Goal: Task Accomplishment & Management: Manage account settings

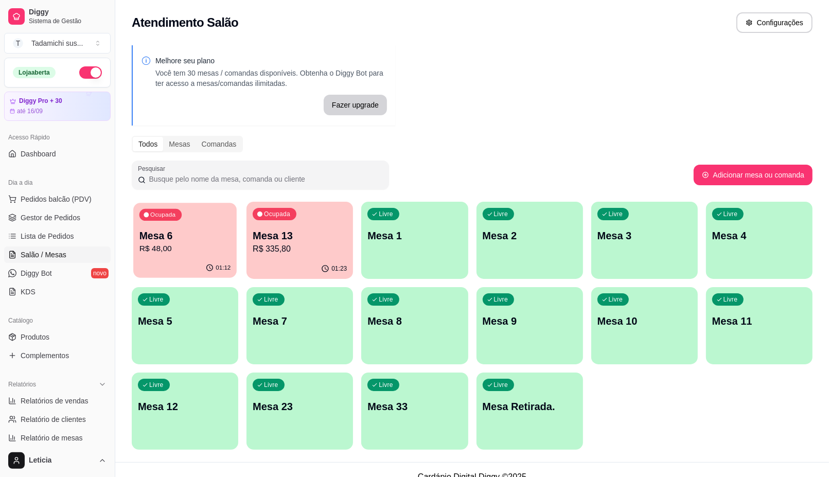
click at [178, 258] on button "Ocupada Mesa 6 R$ 48,00 01:12" at bounding box center [184, 240] width 103 height 75
click at [323, 258] on div "Ocupada Mesa 13 R$ 335,80" at bounding box center [300, 230] width 107 height 57
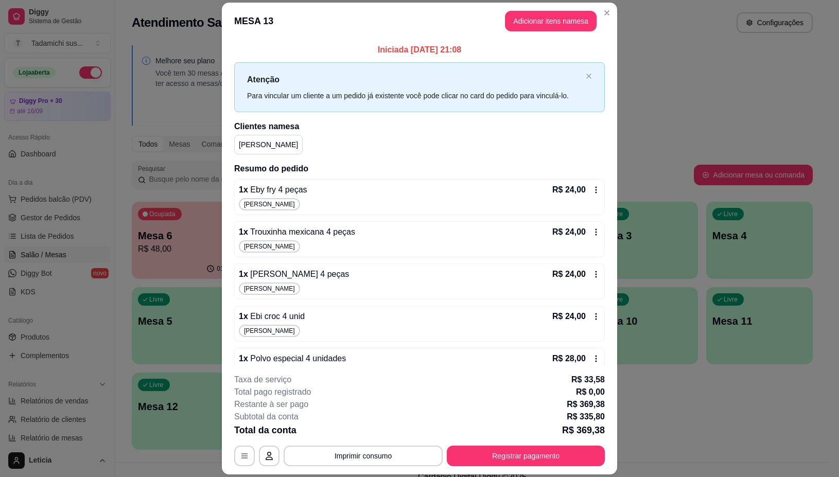
click at [603, 22] on header "MESA 13 Adicionar itens na mesa" at bounding box center [419, 21] width 395 height 37
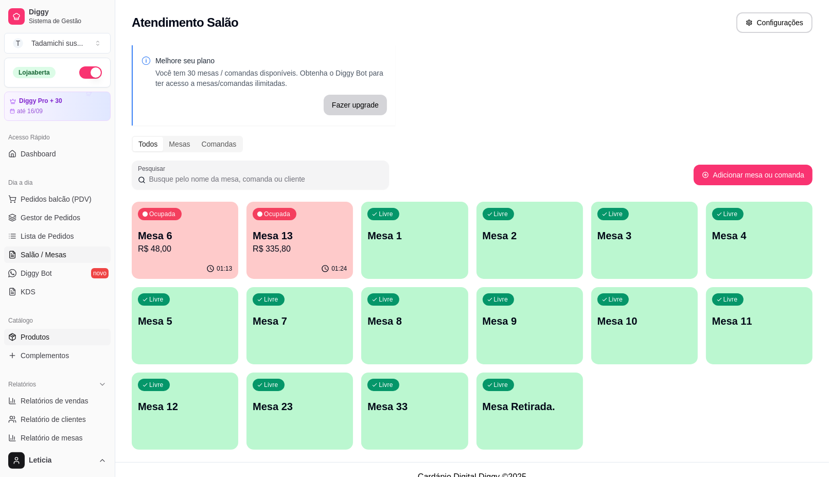
click at [57, 339] on link "Produtos" at bounding box center [57, 337] width 107 height 16
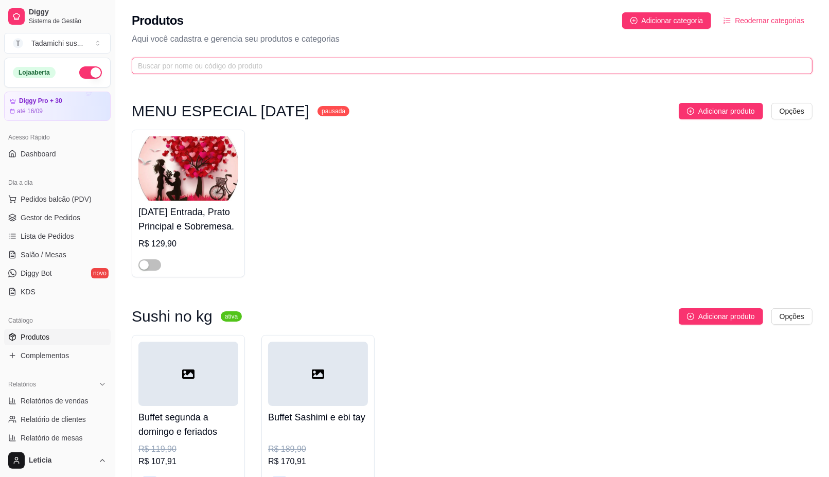
click at [258, 66] on input "text" at bounding box center [468, 65] width 661 height 11
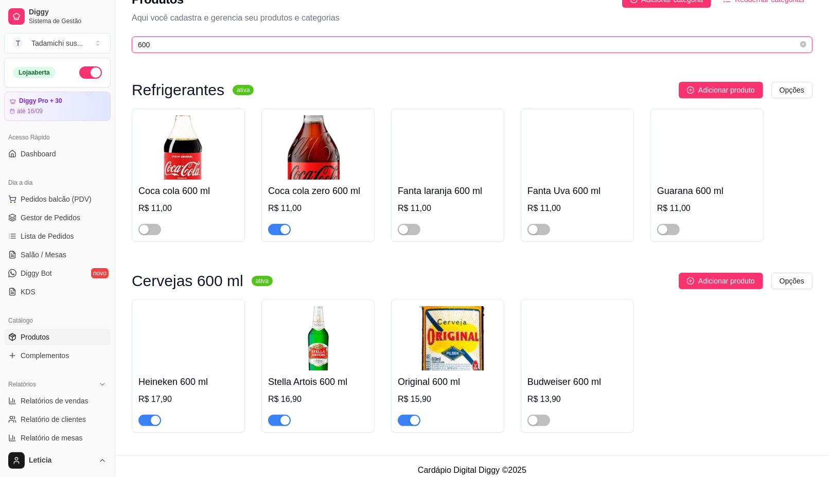
scroll to position [31, 0]
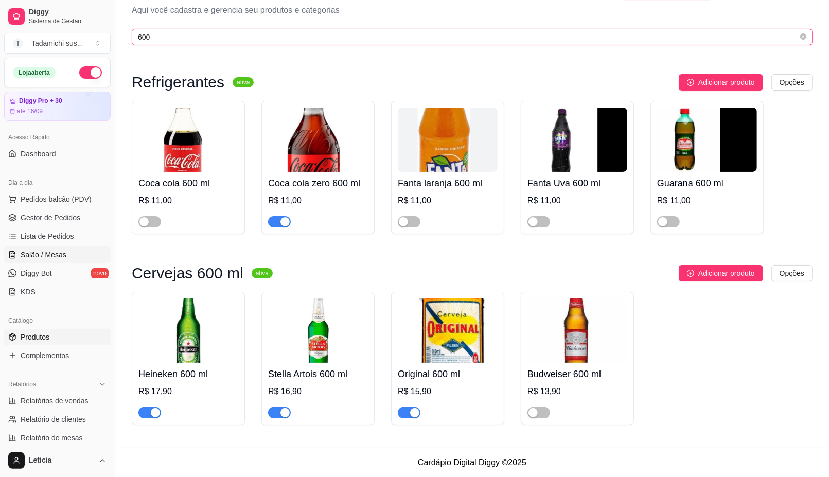
type input "600"
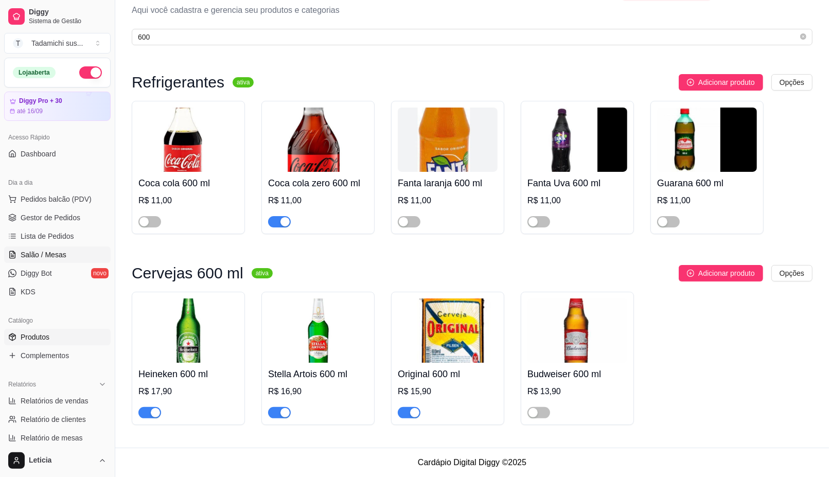
click at [62, 257] on span "Salão / Mesas" at bounding box center [44, 255] width 46 height 10
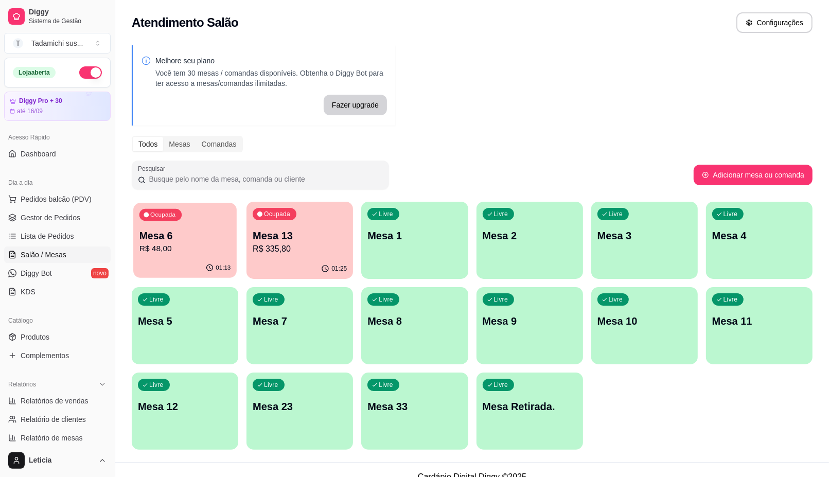
click at [179, 248] on p "R$ 48,00" at bounding box center [186, 249] width 92 height 12
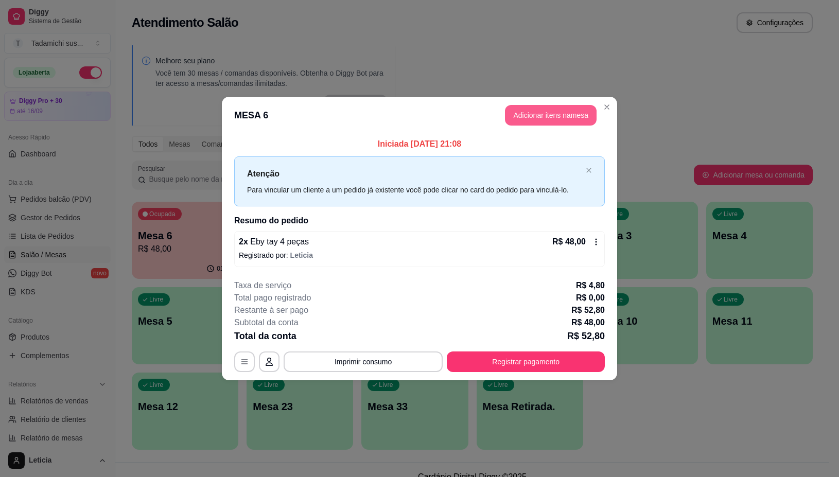
click at [570, 119] on button "Adicionar itens na mesa" at bounding box center [551, 115] width 92 height 21
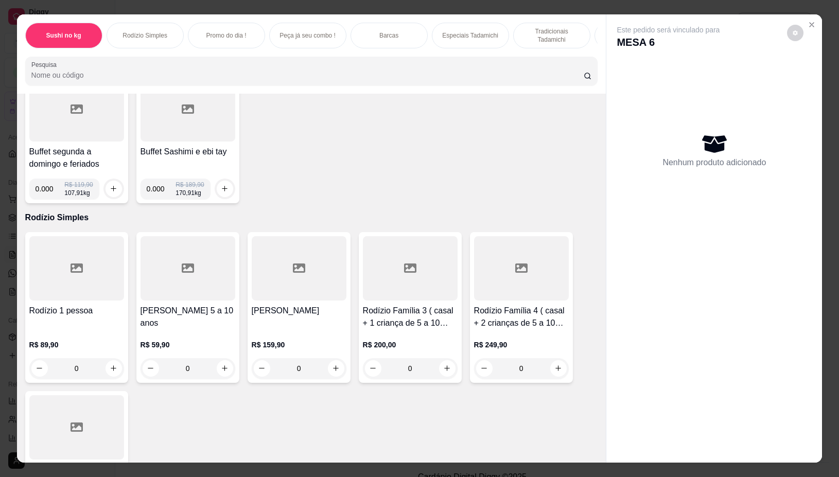
scroll to position [129, 0]
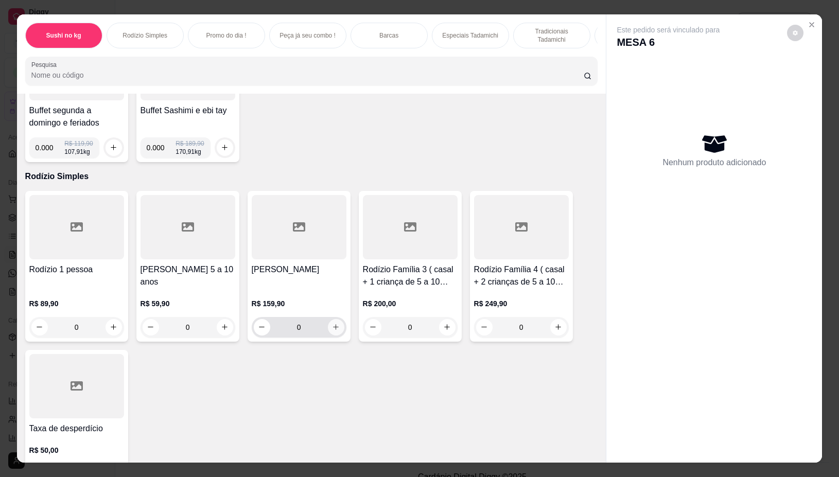
click at [336, 335] on button "increase-product-quantity" at bounding box center [336, 327] width 16 height 16
type input "1"
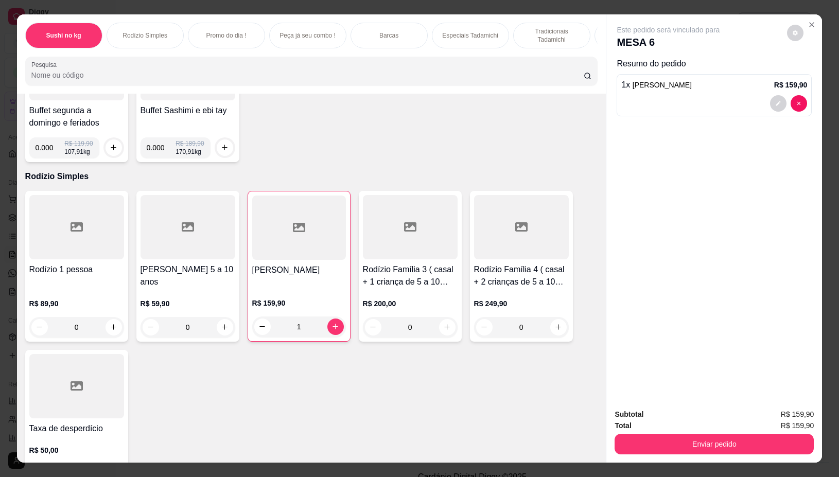
scroll to position [0, 0]
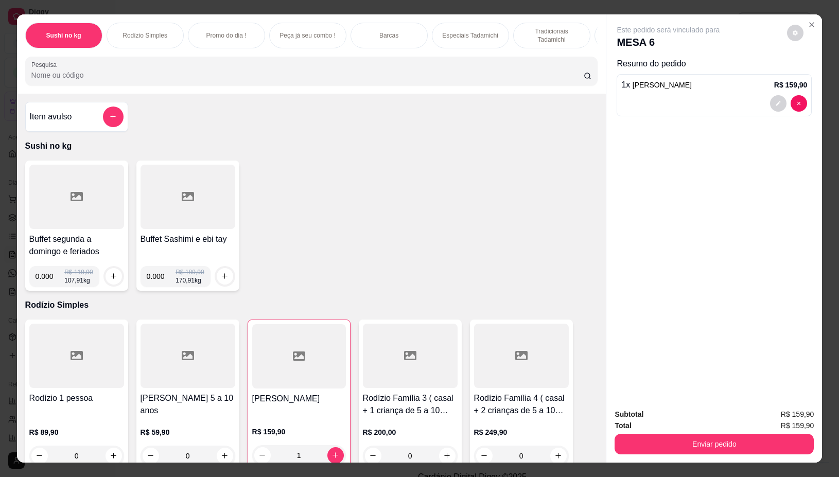
click at [324, 80] on input "Pesquisa" at bounding box center [307, 75] width 552 height 10
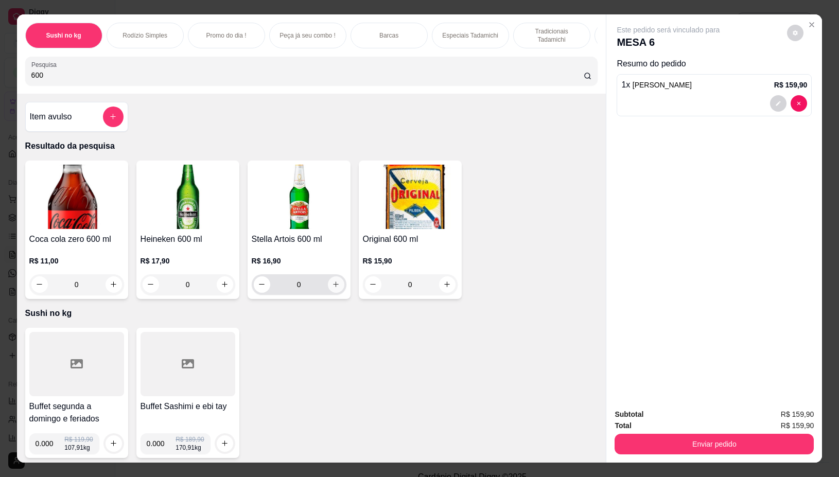
type input "600"
click at [332, 288] on icon "increase-product-quantity" at bounding box center [336, 285] width 8 height 8
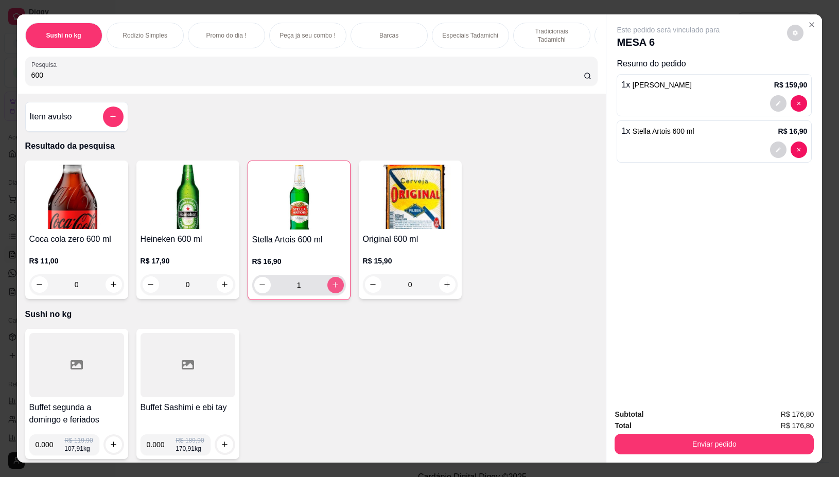
type input "1"
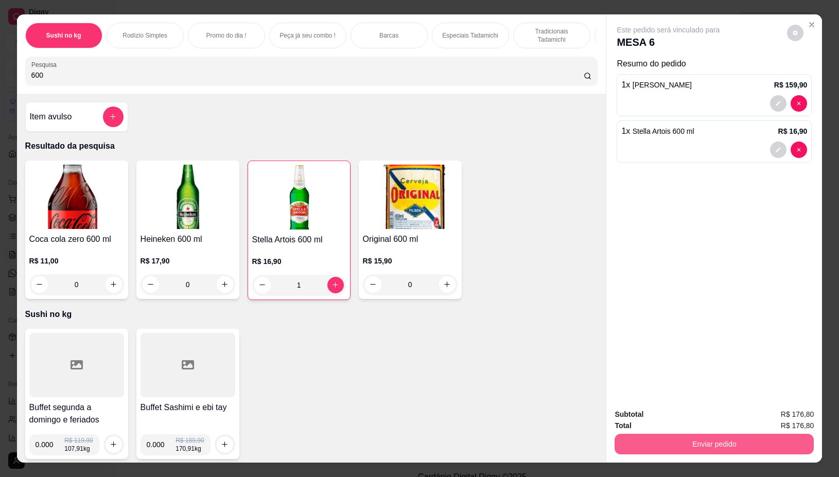
click at [686, 439] on button "Enviar pedido" at bounding box center [714, 444] width 199 height 21
click at [699, 414] on button "Não registrar e enviar pedido" at bounding box center [679, 415] width 107 height 20
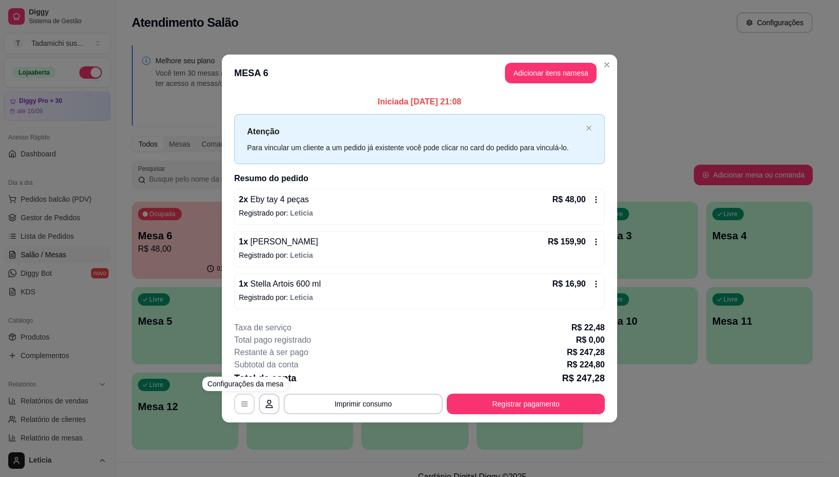
click at [244, 405] on icon "button" at bounding box center [244, 404] width 6 height 5
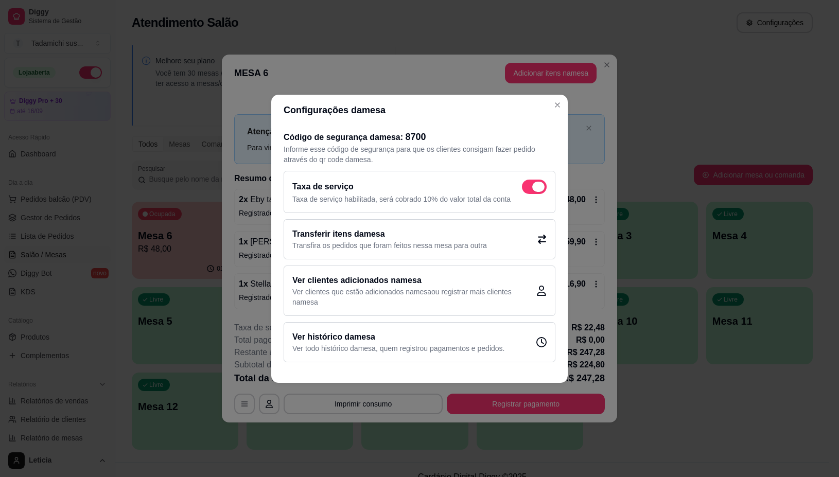
click at [536, 181] on span at bounding box center [534, 187] width 25 height 14
click at [528, 188] on input "checkbox" at bounding box center [525, 191] width 7 height 7
checkbox input "false"
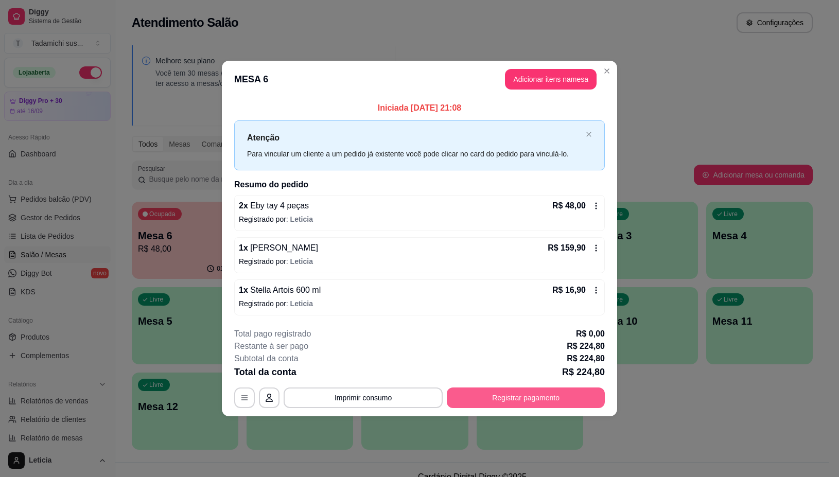
click at [490, 402] on button "Registrar pagamento" at bounding box center [526, 398] width 158 height 21
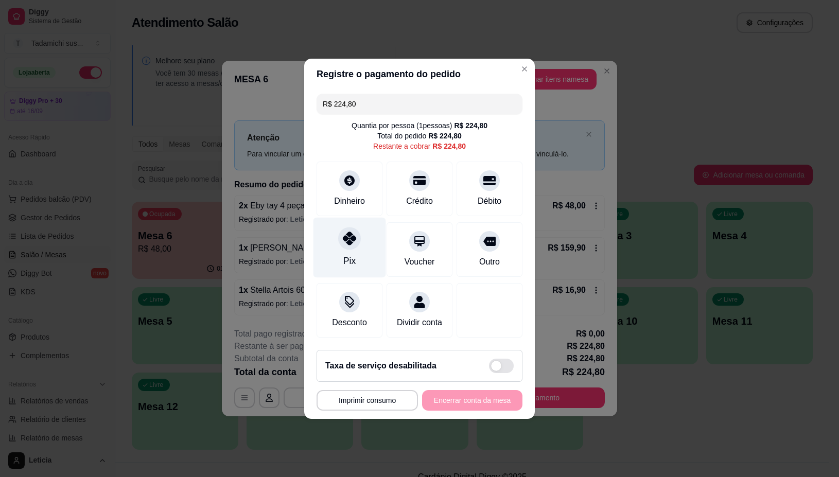
click at [346, 240] on div at bounding box center [349, 238] width 23 height 23
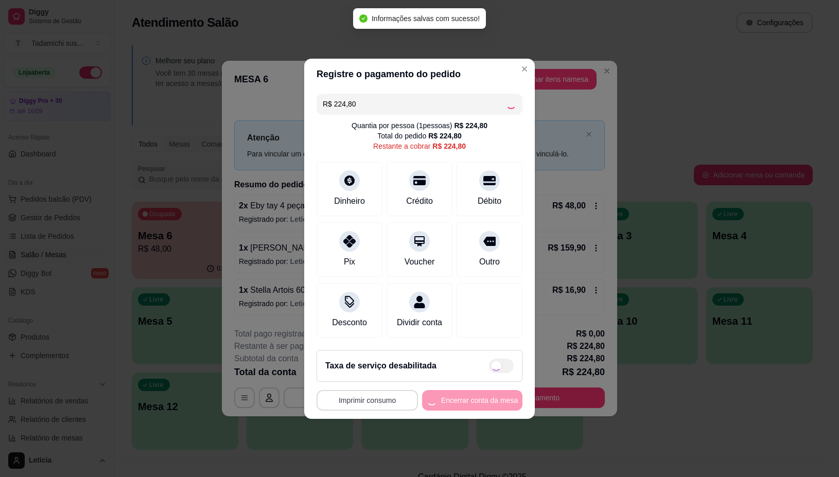
type input "R$ 0,00"
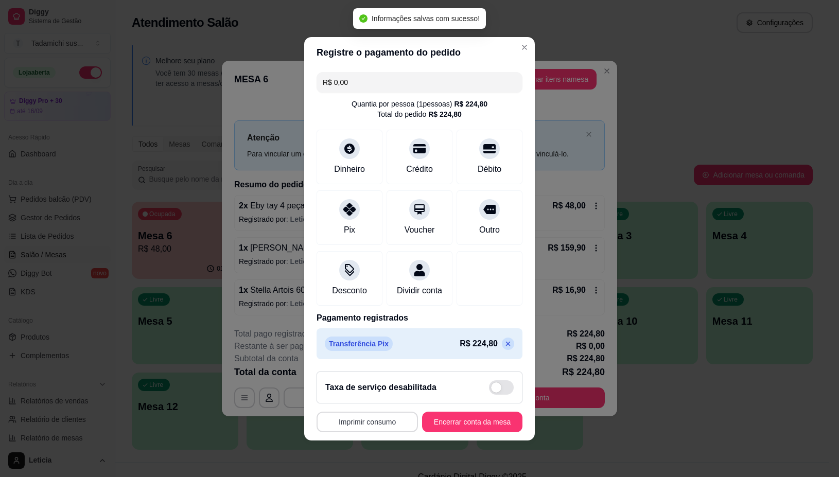
click at [349, 426] on button "Imprimir consumo" at bounding box center [367, 422] width 101 height 21
click at [356, 385] on button "IMPRESSORA" at bounding box center [362, 384] width 79 height 16
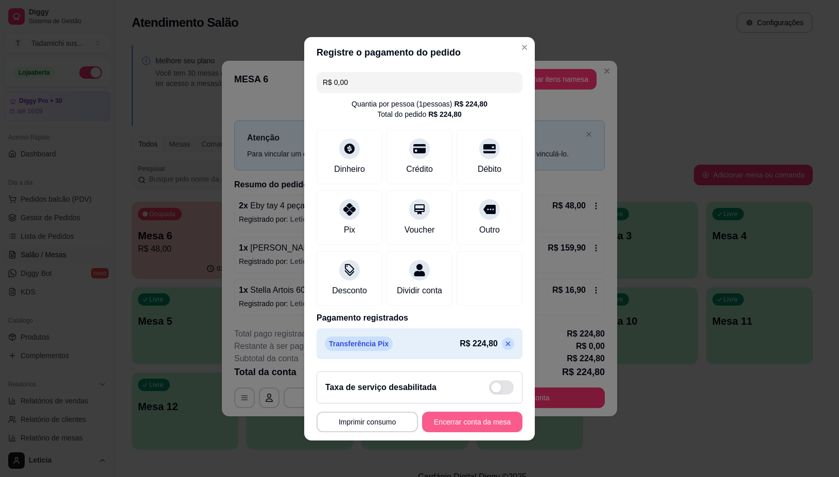
click at [454, 426] on button "Encerrar conta da mesa" at bounding box center [472, 422] width 100 height 21
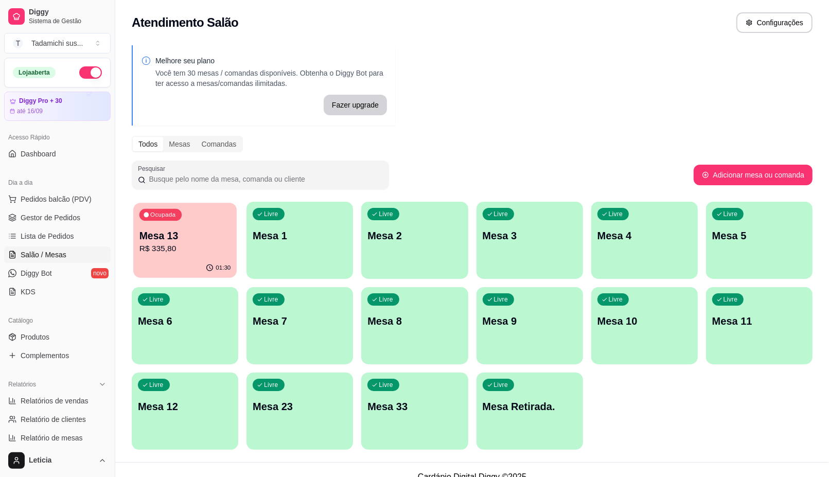
click at [225, 243] on p "R$ 335,80" at bounding box center [186, 249] width 92 height 12
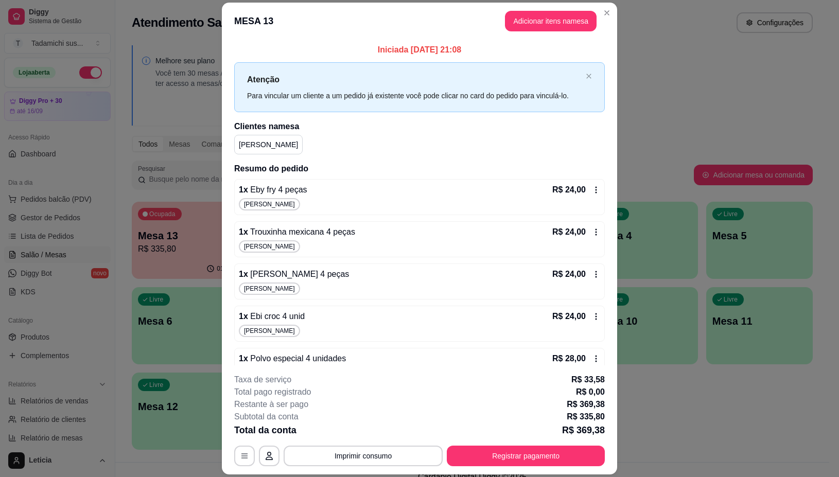
click at [592, 189] on icon at bounding box center [596, 190] width 8 height 8
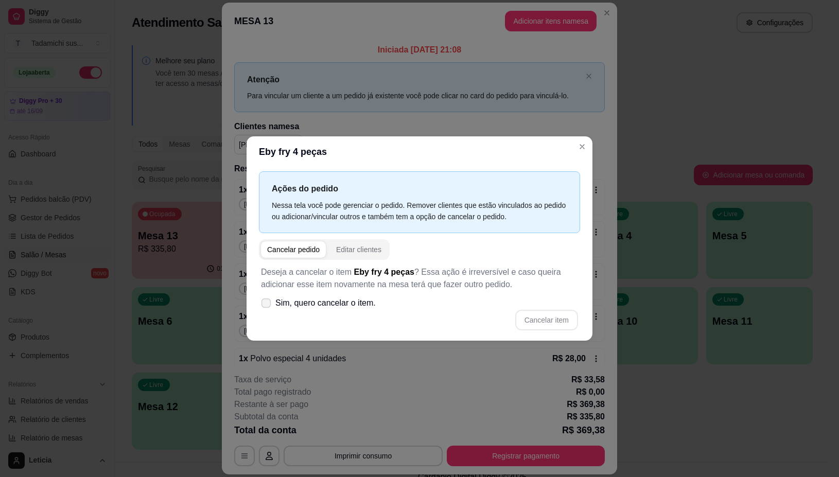
click at [272, 304] on label "Sim, quero cancelar o item." at bounding box center [318, 303] width 123 height 21
click at [267, 305] on input "Sim, quero cancelar o item." at bounding box center [264, 308] width 7 height 7
checkbox input "true"
click at [537, 320] on button "Cancelar item" at bounding box center [546, 320] width 63 height 21
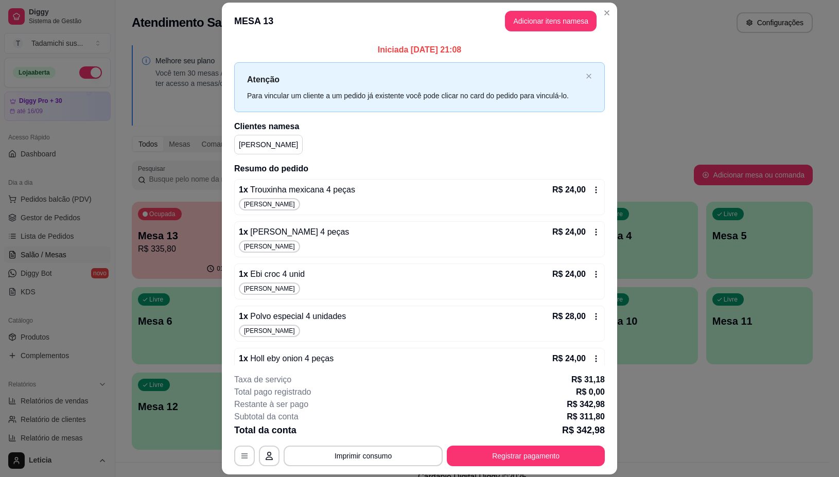
click at [592, 191] on icon at bounding box center [596, 190] width 8 height 8
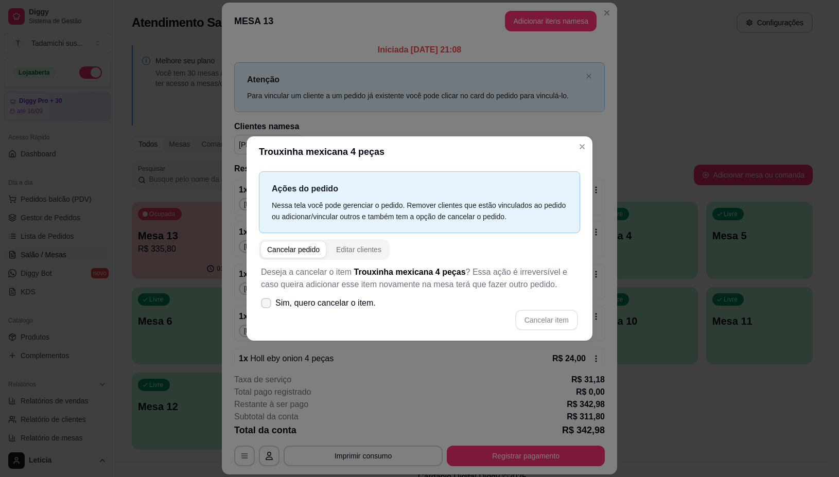
click at [270, 303] on span at bounding box center [266, 303] width 10 height 10
click at [267, 305] on input "Sim, quero cancelar o item." at bounding box center [264, 308] width 7 height 7
checkbox input "true"
click at [544, 325] on button "Cancelar item" at bounding box center [546, 320] width 61 height 20
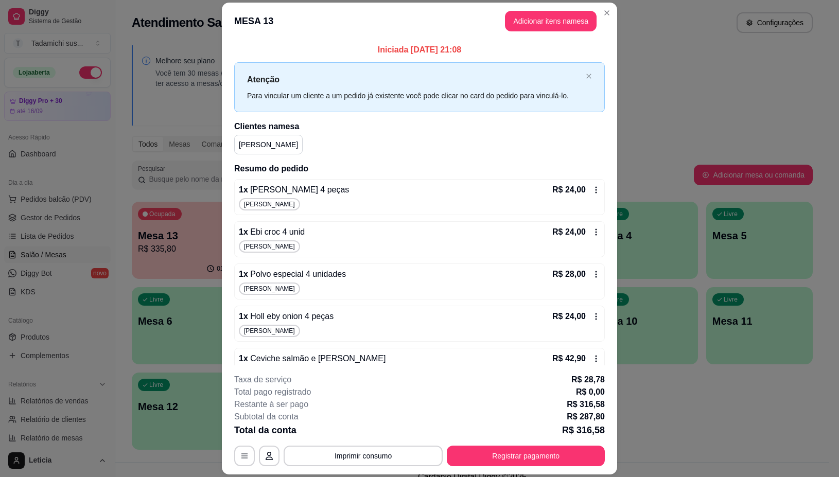
click at [592, 189] on icon at bounding box center [596, 190] width 8 height 8
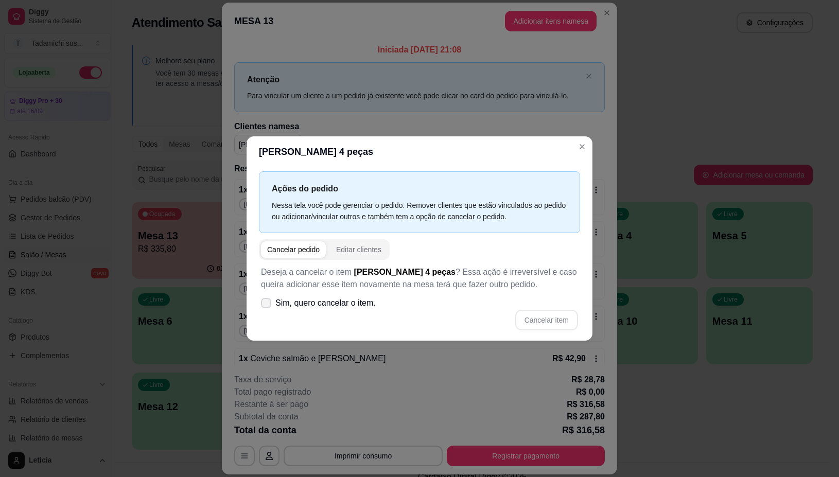
click at [269, 305] on icon at bounding box center [266, 303] width 8 height 6
click at [267, 305] on input "Sim, quero cancelar o item." at bounding box center [264, 308] width 7 height 7
checkbox input "true"
click at [550, 324] on button "Cancelar item" at bounding box center [546, 320] width 61 height 20
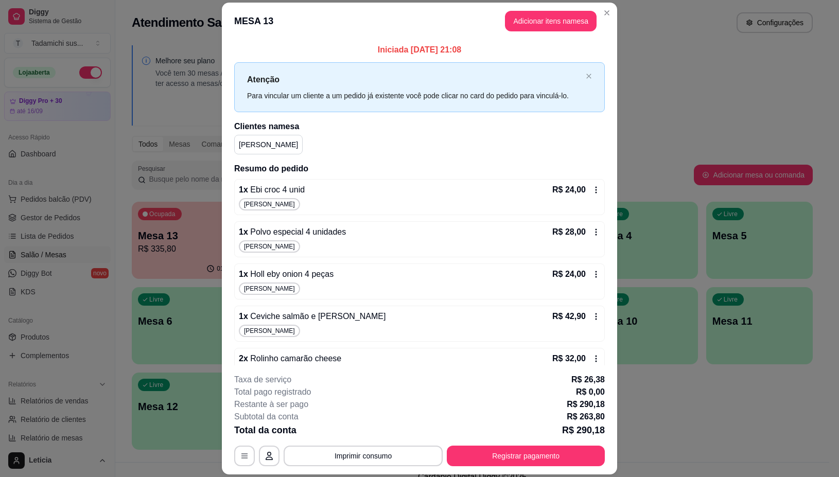
click at [592, 189] on icon at bounding box center [596, 190] width 8 height 8
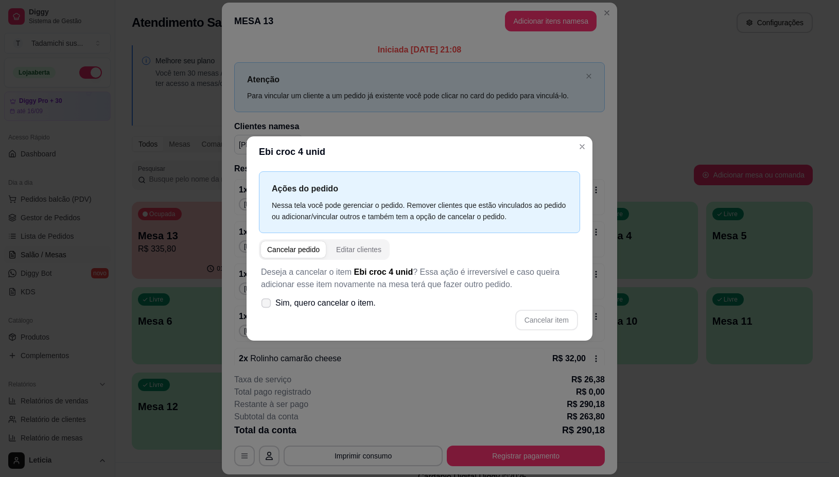
click at [269, 301] on icon at bounding box center [266, 303] width 8 height 6
click at [267, 305] on input "Sim, quero cancelar o item." at bounding box center [264, 308] width 7 height 7
checkbox input "true"
click at [552, 323] on button "Cancelar item" at bounding box center [546, 320] width 63 height 21
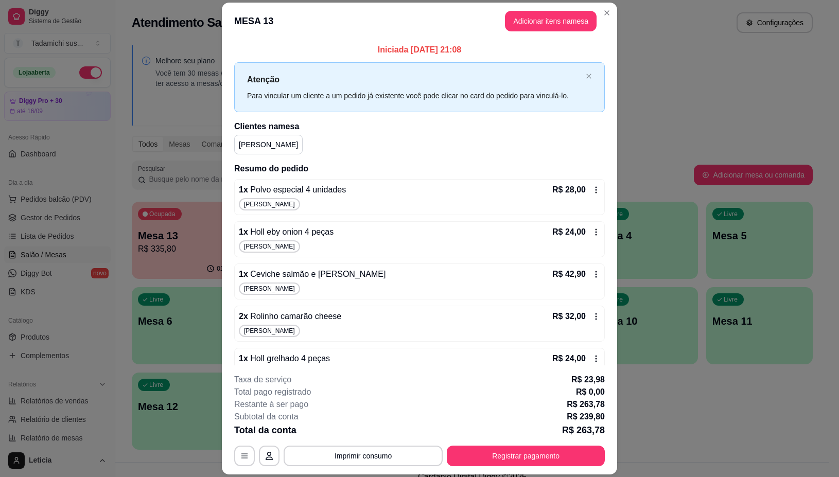
click at [592, 189] on icon at bounding box center [596, 190] width 8 height 8
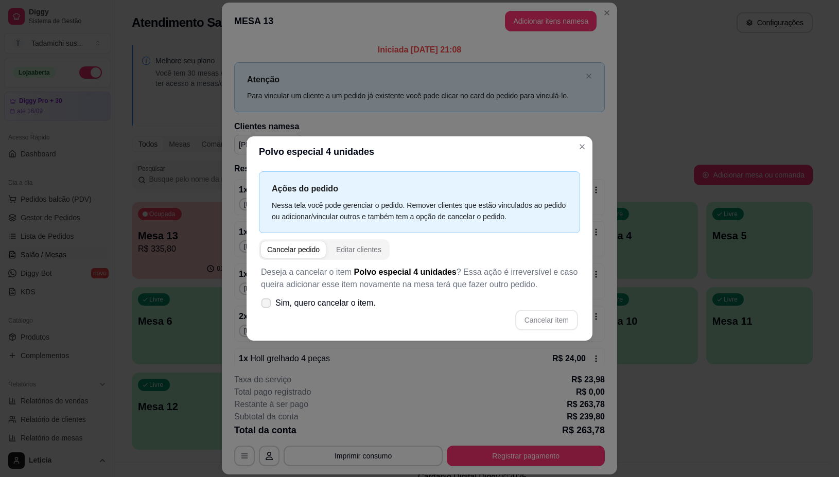
click at [269, 306] on icon at bounding box center [266, 303] width 8 height 6
click at [267, 306] on input "Sim, quero cancelar o item." at bounding box center [264, 308] width 7 height 7
checkbox input "true"
click at [537, 320] on button "Cancelar item" at bounding box center [546, 320] width 61 height 20
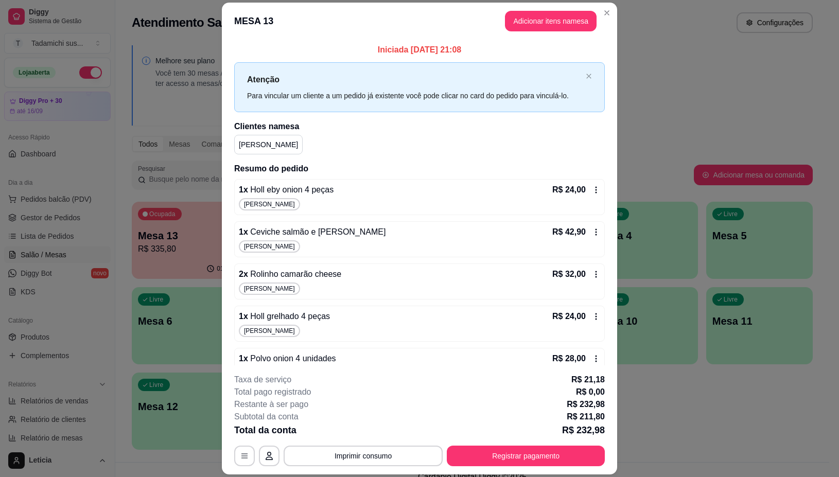
click at [592, 192] on icon at bounding box center [596, 190] width 8 height 8
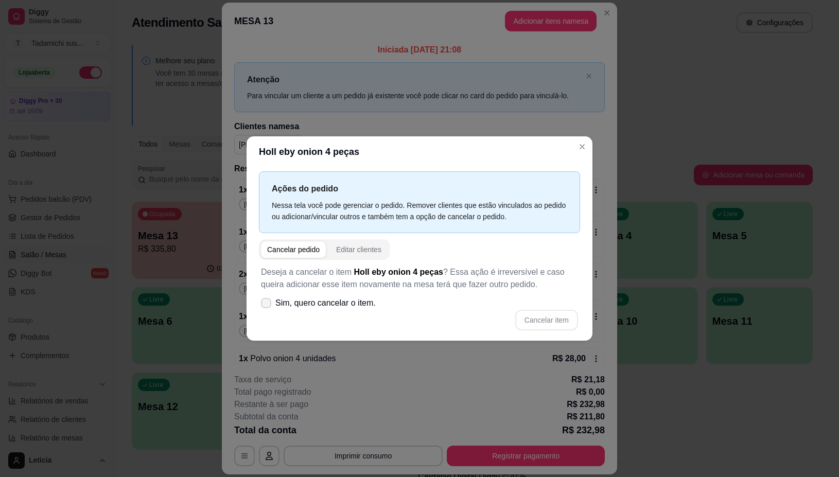
click at [266, 305] on icon at bounding box center [266, 303] width 8 height 6
click at [266, 305] on input "Sim, quero cancelar o item." at bounding box center [264, 308] width 7 height 7
checkbox input "true"
click at [551, 317] on button "Cancelar item" at bounding box center [546, 320] width 61 height 20
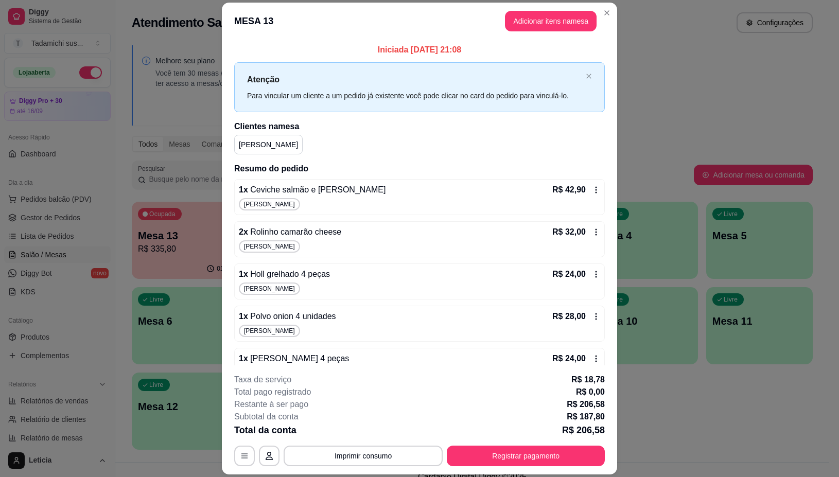
click at [592, 192] on icon at bounding box center [596, 190] width 8 height 8
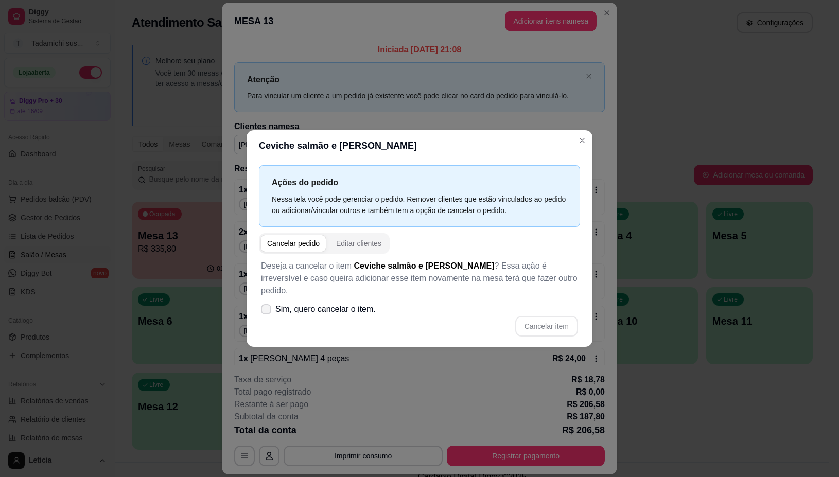
click at [268, 306] on icon at bounding box center [266, 309] width 8 height 6
click at [267, 311] on input "Sim, quero cancelar o item." at bounding box center [264, 314] width 7 height 7
checkbox input "true"
click at [544, 317] on button "Cancelar item" at bounding box center [546, 326] width 61 height 20
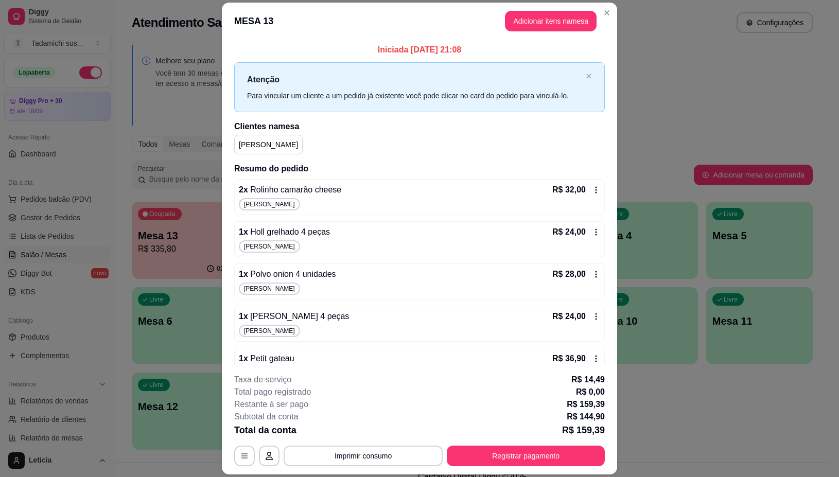
click at [592, 186] on icon at bounding box center [596, 190] width 8 height 8
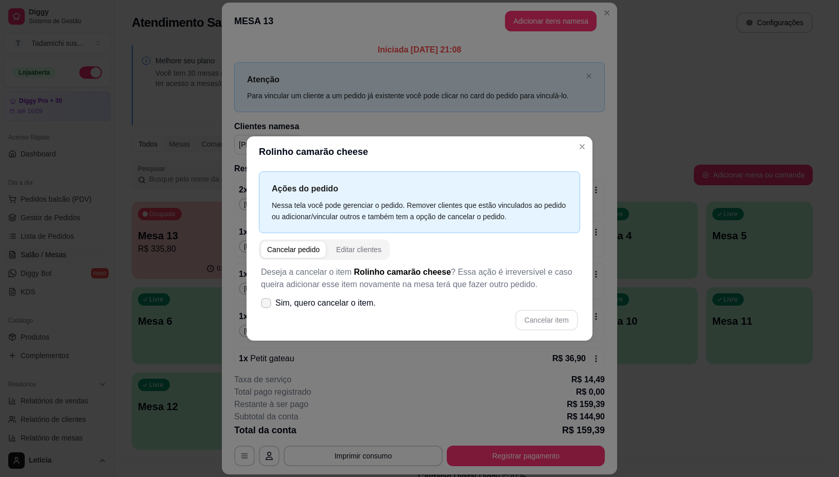
click at [268, 307] on span at bounding box center [266, 303] width 10 height 10
click at [267, 307] on input "Sim, quero cancelar o item." at bounding box center [264, 308] width 7 height 7
checkbox input "true"
click at [533, 323] on button "Cancelar item" at bounding box center [546, 320] width 61 height 20
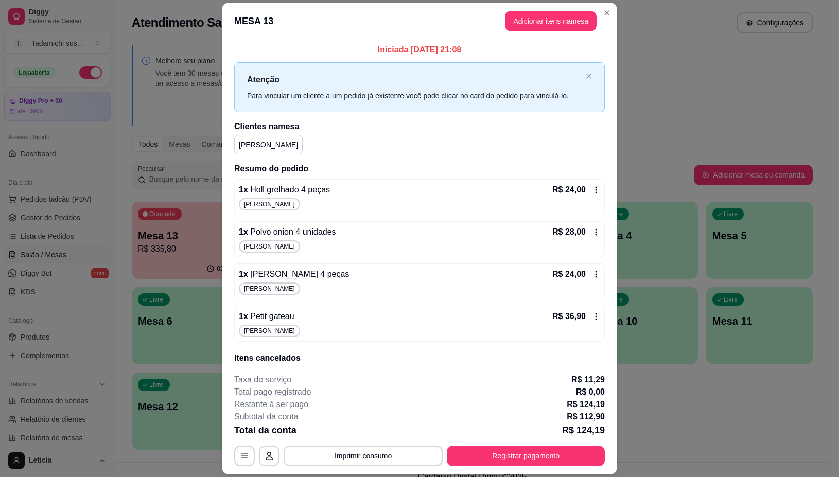
click at [592, 189] on icon at bounding box center [596, 190] width 8 height 8
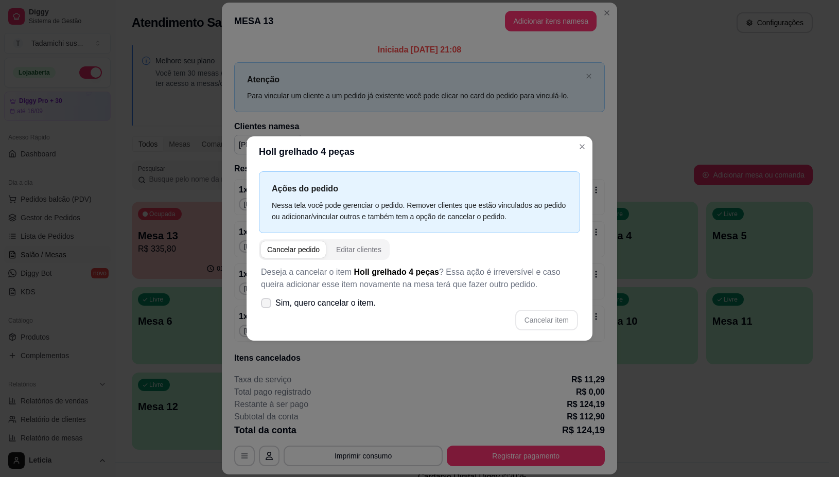
click at [268, 302] on icon at bounding box center [266, 303] width 8 height 6
click at [267, 305] on input "Sim, quero cancelar o item." at bounding box center [264, 308] width 7 height 7
checkbox input "true"
click at [541, 315] on button "Cancelar item" at bounding box center [546, 320] width 61 height 20
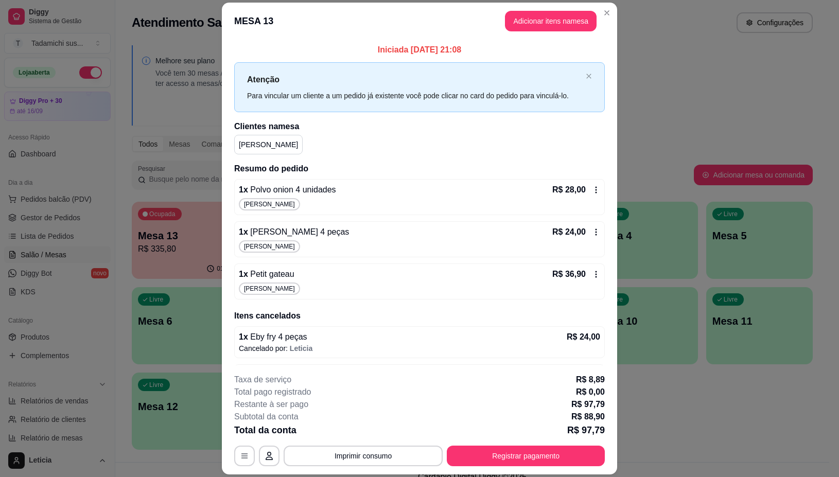
click at [592, 189] on icon at bounding box center [596, 190] width 8 height 8
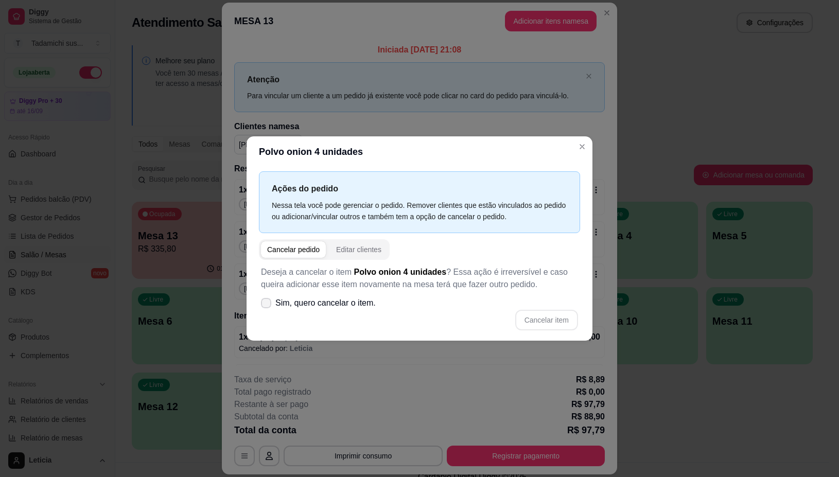
click at [271, 303] on span at bounding box center [266, 303] width 10 height 10
click at [267, 305] on input "Sim, quero cancelar o item." at bounding box center [264, 308] width 7 height 7
checkbox input "true"
click at [541, 318] on button "Cancelar item" at bounding box center [546, 320] width 63 height 21
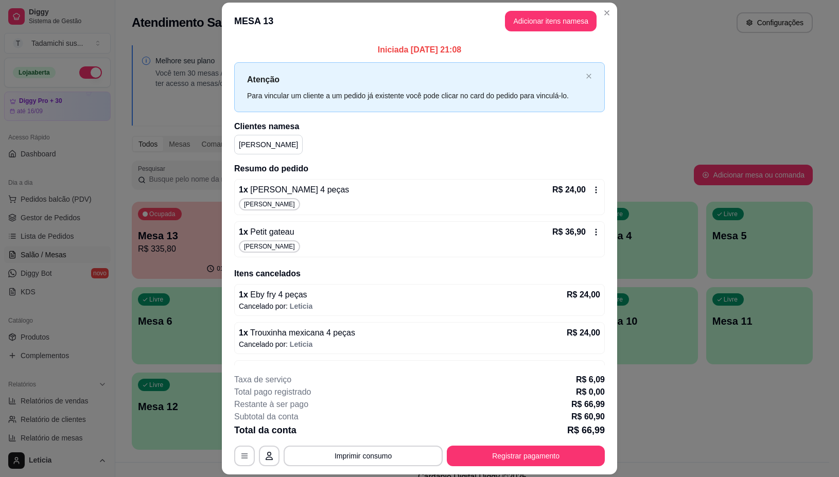
click at [592, 232] on icon at bounding box center [596, 232] width 8 height 8
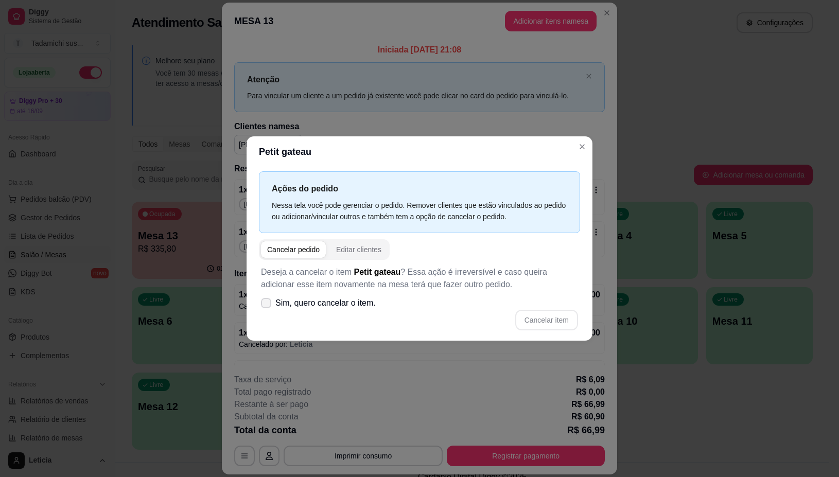
click at [264, 304] on icon at bounding box center [266, 303] width 8 height 6
click at [264, 305] on input "Sim, quero cancelar o item." at bounding box center [264, 308] width 7 height 7
checkbox input "true"
click at [536, 316] on button "Cancelar item" at bounding box center [546, 320] width 61 height 20
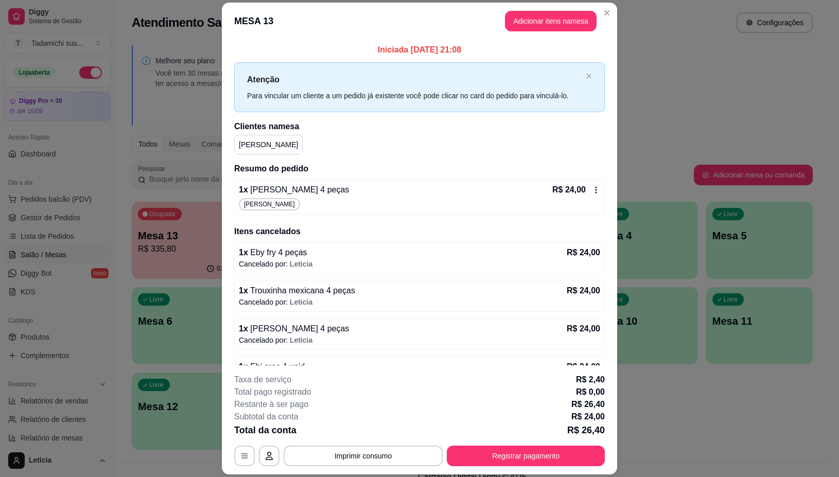
click at [592, 190] on icon at bounding box center [596, 190] width 8 height 8
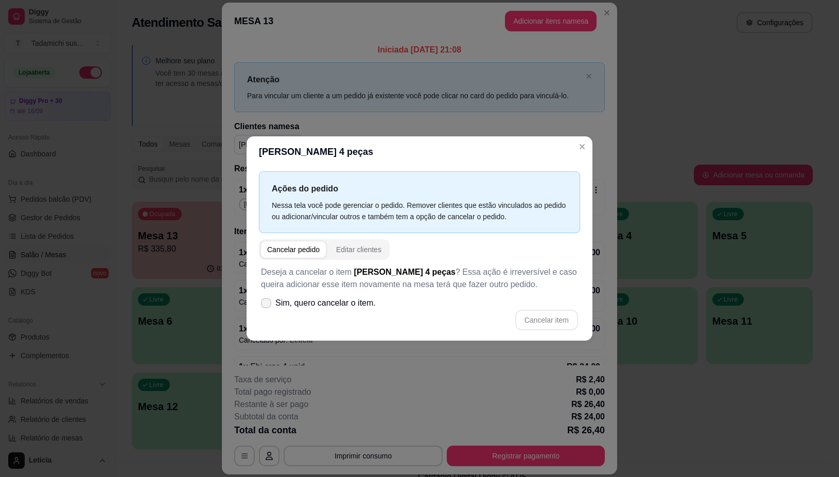
click at [269, 300] on icon at bounding box center [266, 303] width 8 height 6
click at [267, 305] on input "Sim, quero cancelar o item." at bounding box center [264, 308] width 7 height 7
checkbox input "true"
click at [537, 326] on button "Cancelar item" at bounding box center [546, 320] width 61 height 20
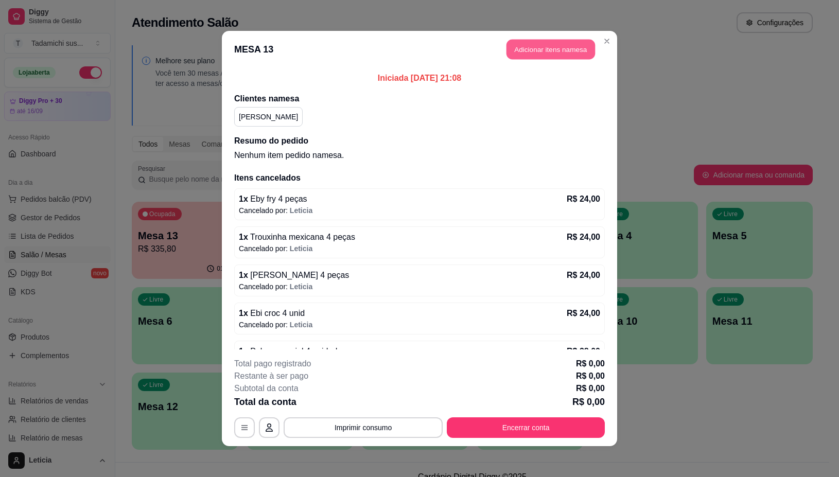
click at [554, 48] on button "Adicionar itens na mesa" at bounding box center [551, 50] width 89 height 20
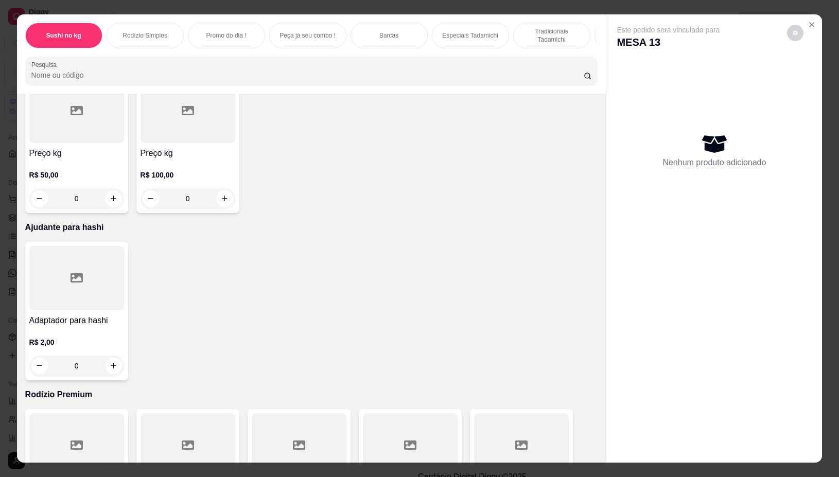
scroll to position [12042, 0]
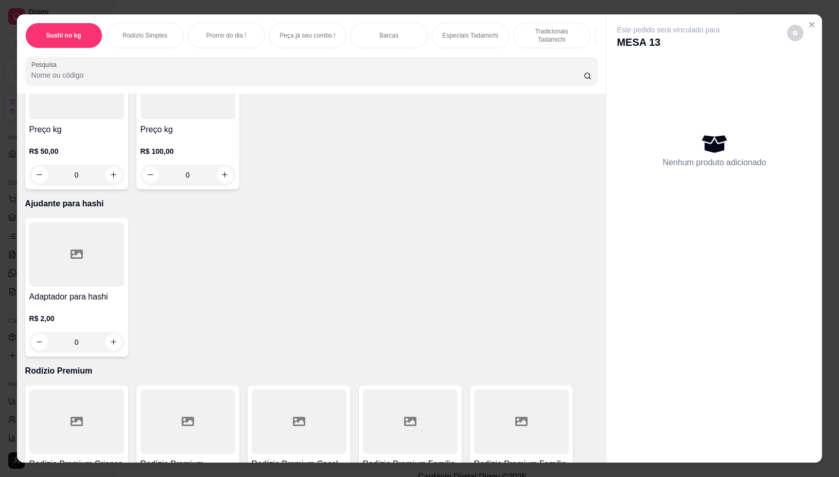
type input "1"
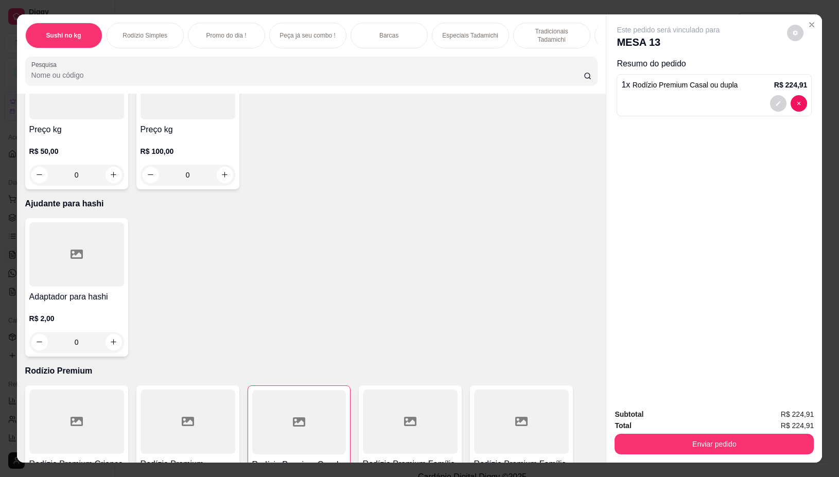
click at [289, 80] on input "Pesquisa" at bounding box center [307, 75] width 552 height 10
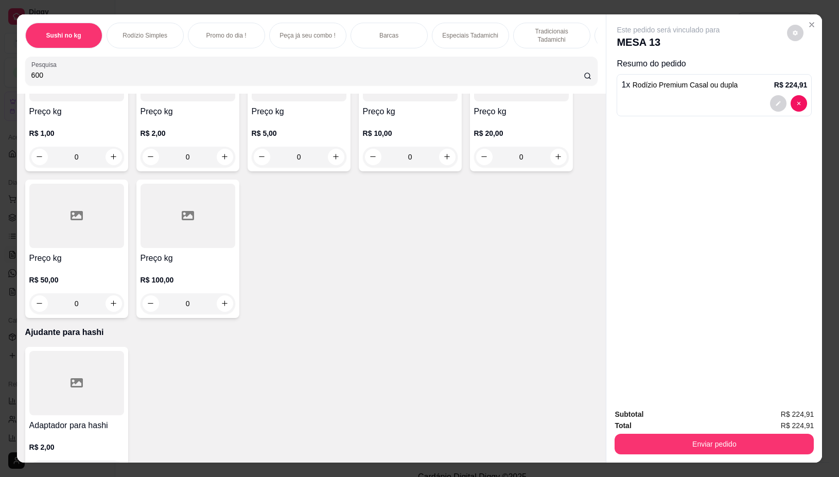
scroll to position [11759, 0]
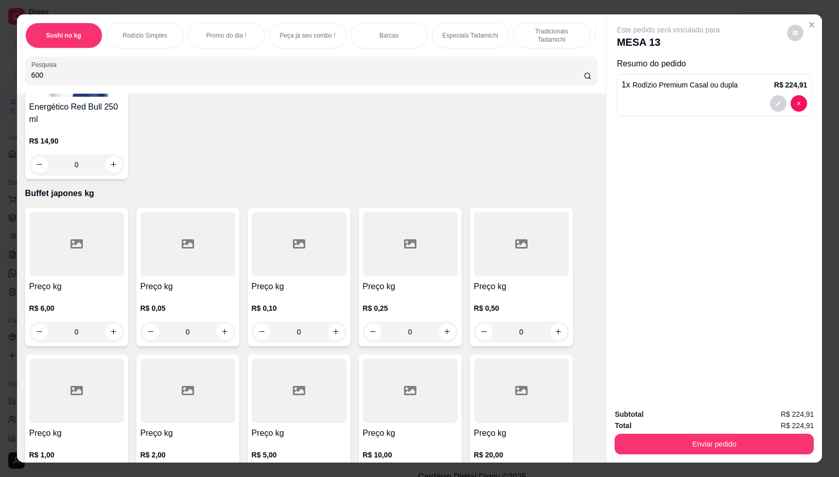
type input "600"
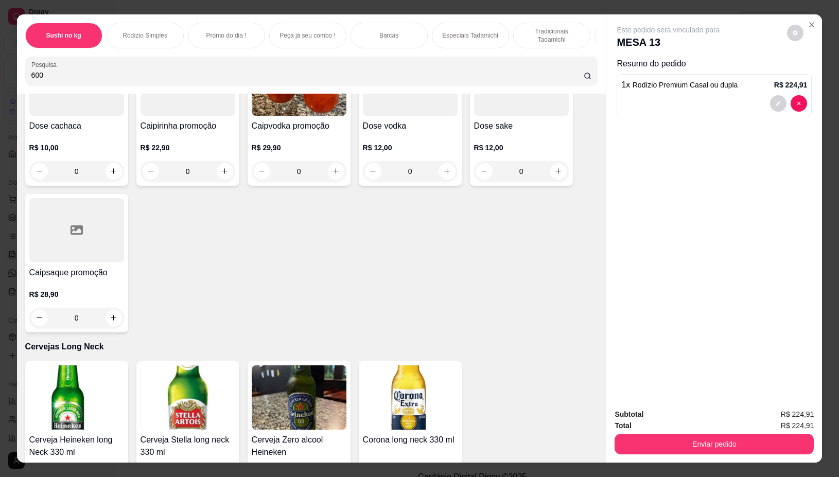
scroll to position [9528, 0]
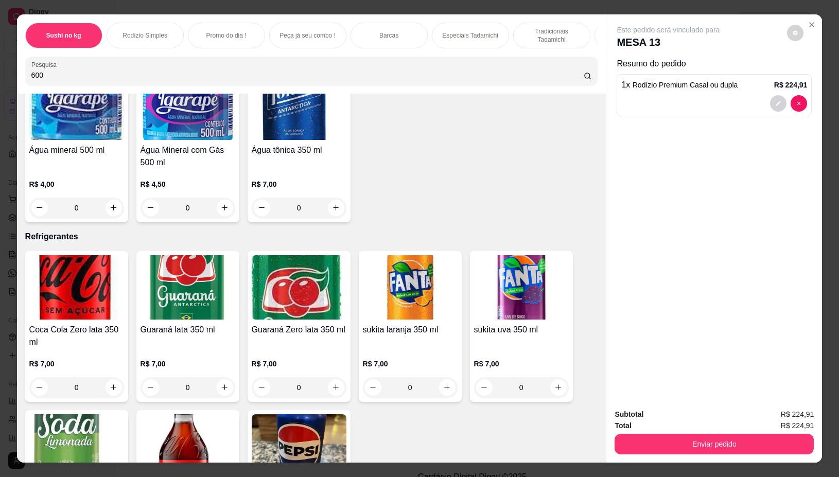
type input "1"
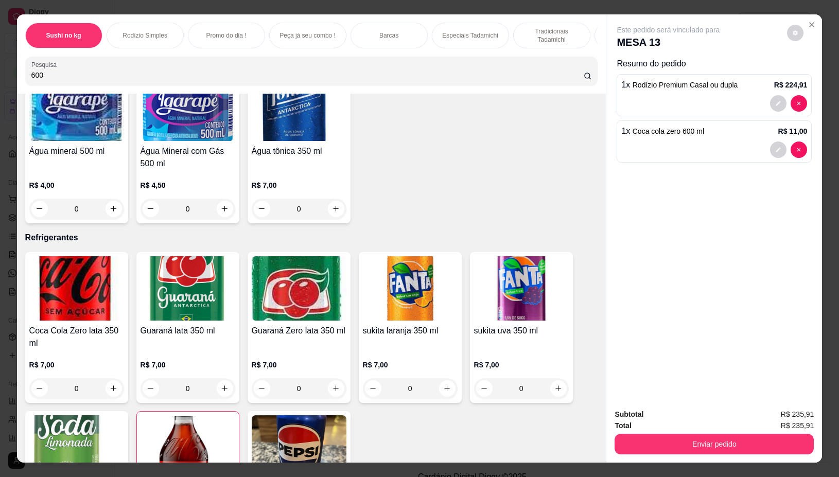
scroll to position [9530, 0]
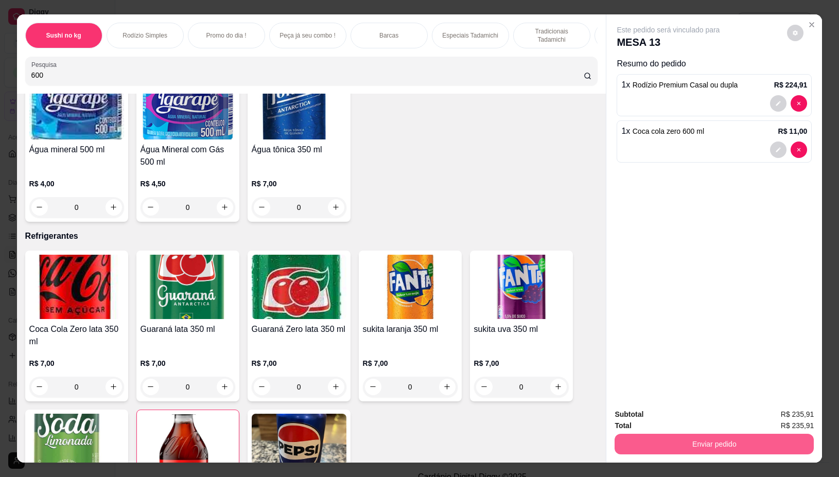
click at [639, 438] on button "Enviar pedido" at bounding box center [714, 444] width 199 height 21
click at [637, 414] on button "Não registrar e enviar pedido" at bounding box center [680, 414] width 104 height 19
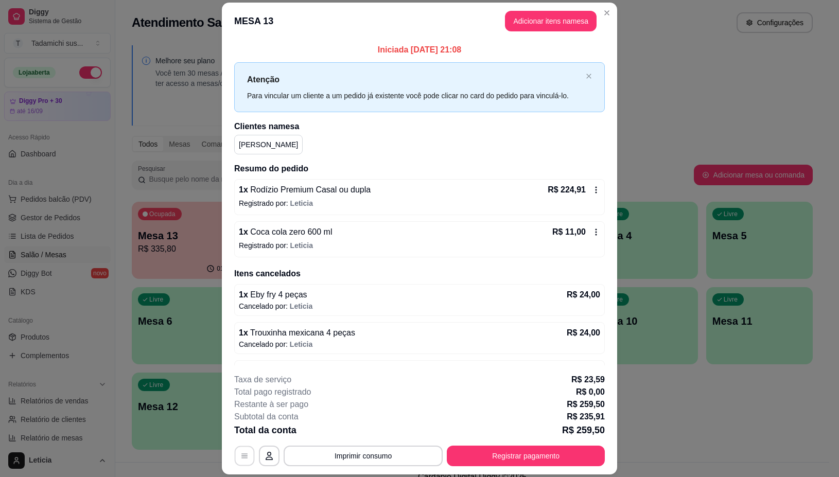
click at [235, 457] on button "button" at bounding box center [245, 456] width 20 height 20
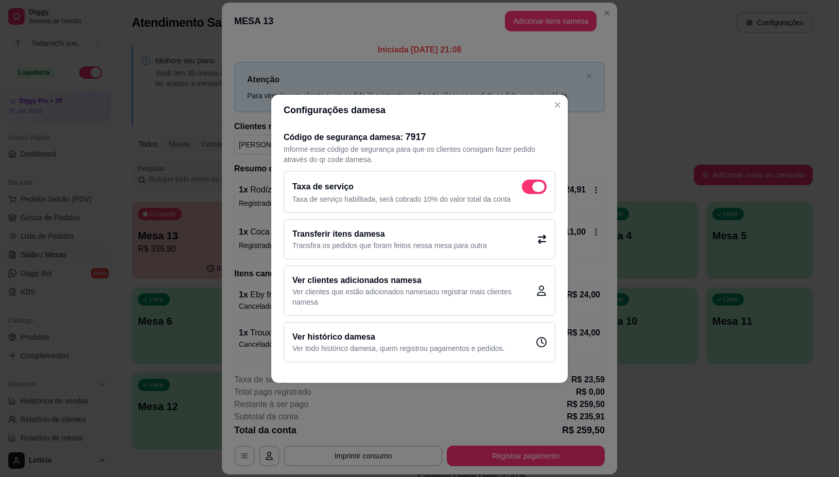
click at [532, 185] on span at bounding box center [534, 187] width 25 height 14
click at [528, 188] on input "checkbox" at bounding box center [525, 191] width 7 height 7
checkbox input "false"
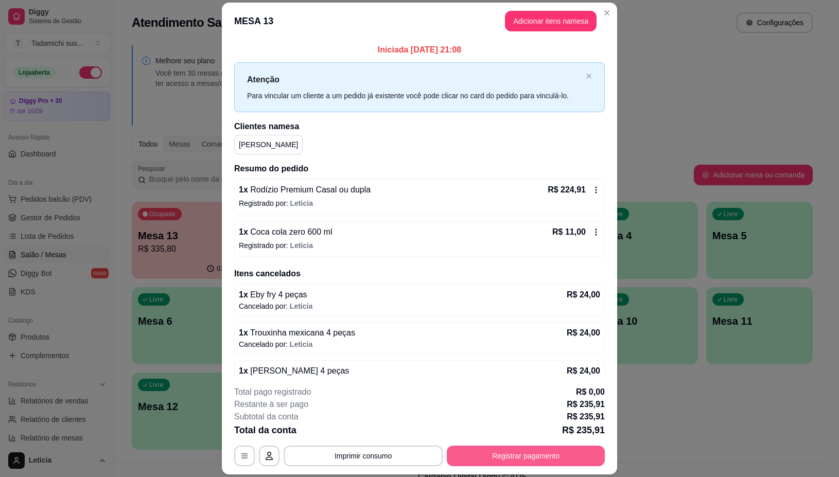
click at [503, 456] on button "Registrar pagamento" at bounding box center [526, 456] width 158 height 21
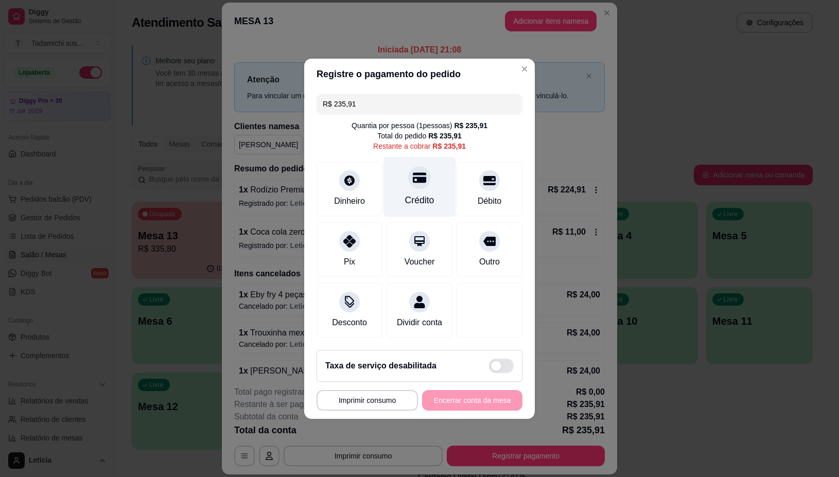
click at [424, 175] on div at bounding box center [419, 177] width 23 height 23
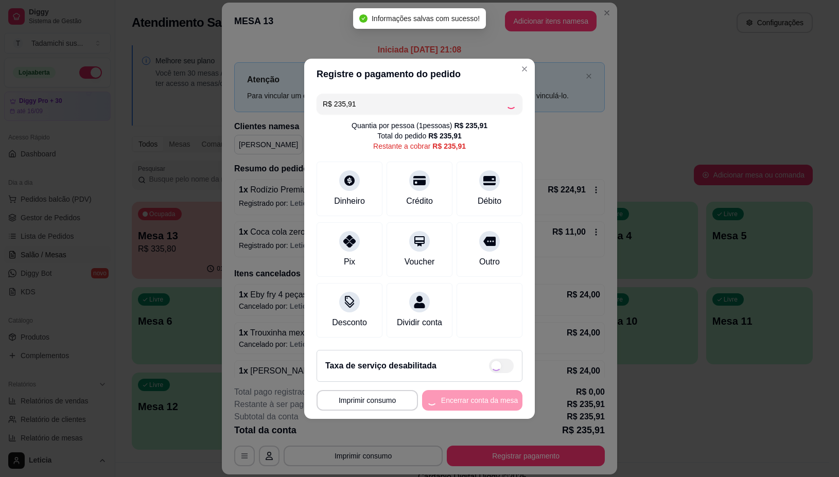
type input "R$ 0,00"
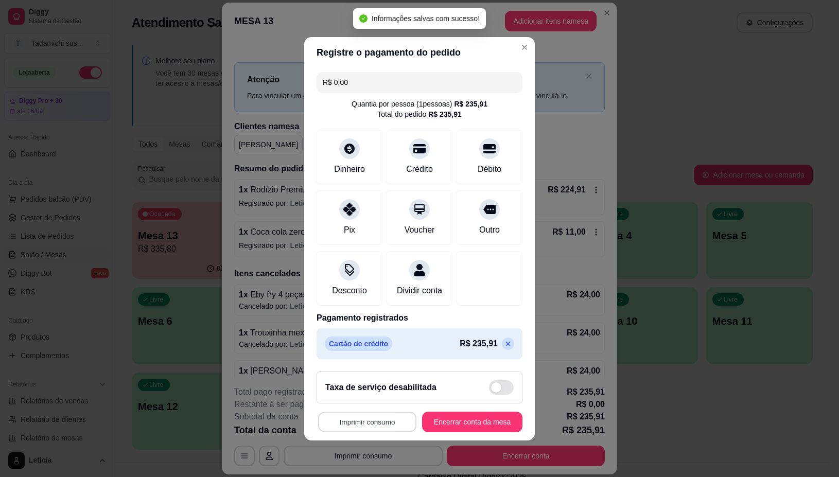
click at [362, 430] on button "Imprimir consumo" at bounding box center [367, 422] width 98 height 20
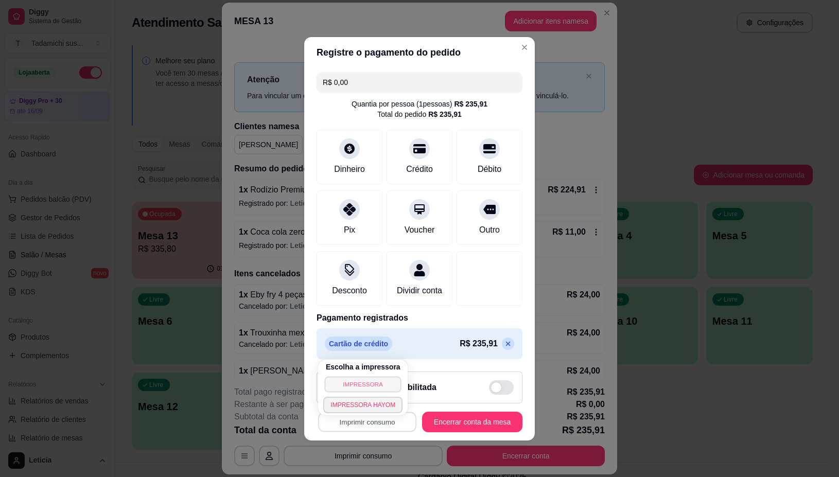
click at [344, 388] on button "IMPRESSORA" at bounding box center [363, 384] width 77 height 16
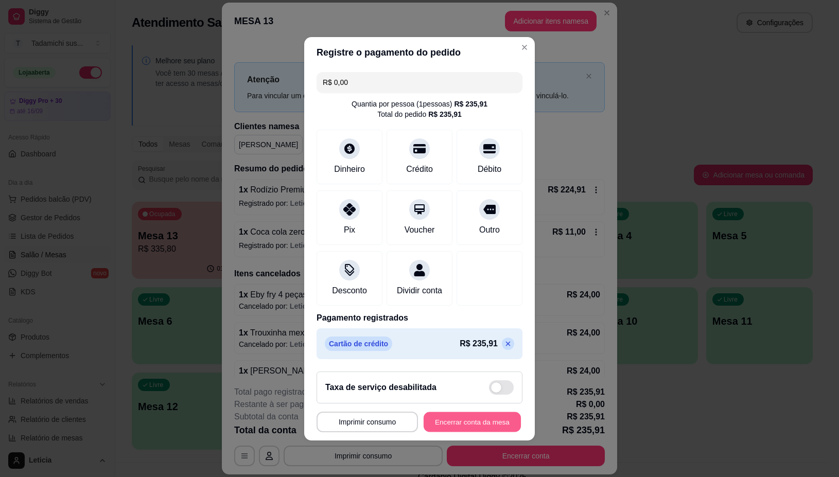
click at [456, 423] on button "Encerrar conta da mesa" at bounding box center [472, 422] width 97 height 20
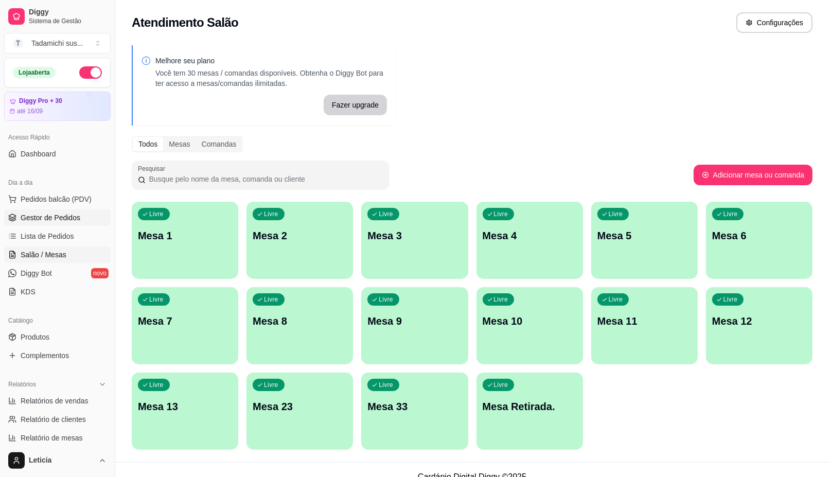
click at [62, 214] on span "Gestor de Pedidos" at bounding box center [51, 218] width 60 height 10
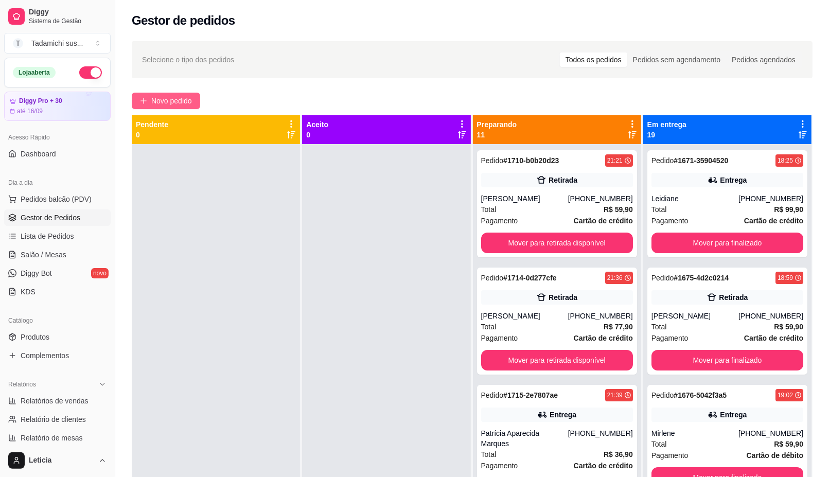
click at [157, 94] on button "Novo pedido" at bounding box center [166, 101] width 68 height 16
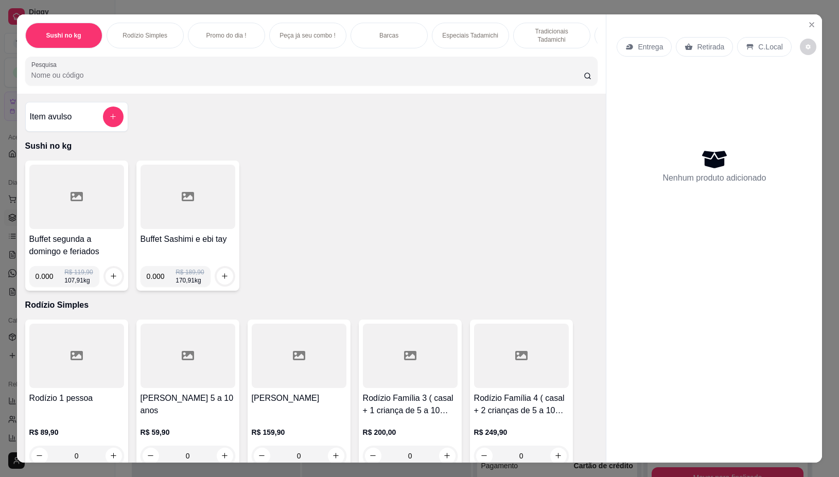
click at [246, 75] on input "Pesquisa" at bounding box center [307, 75] width 552 height 10
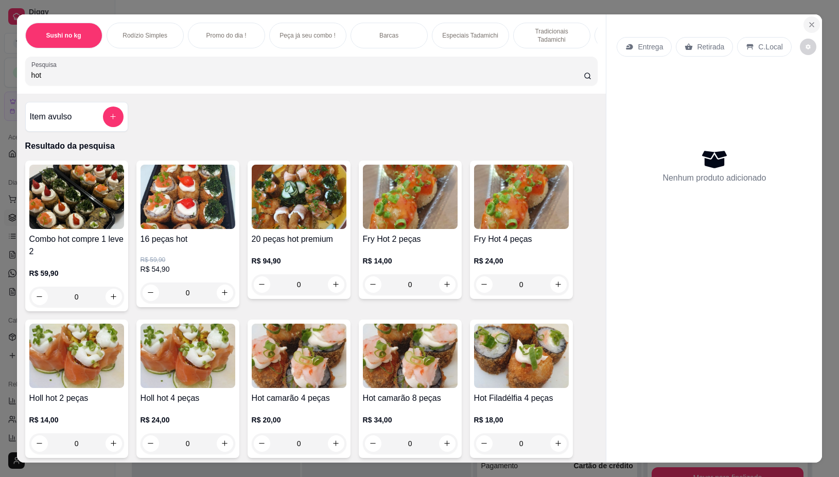
type input "hot"
click at [814, 22] on button "Close" at bounding box center [812, 24] width 16 height 16
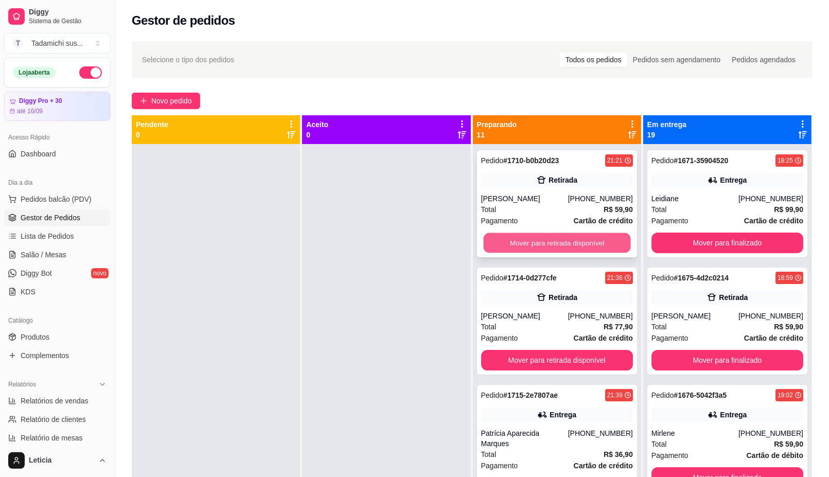
click at [528, 243] on button "Mover para retirada disponível" at bounding box center [556, 243] width 147 height 20
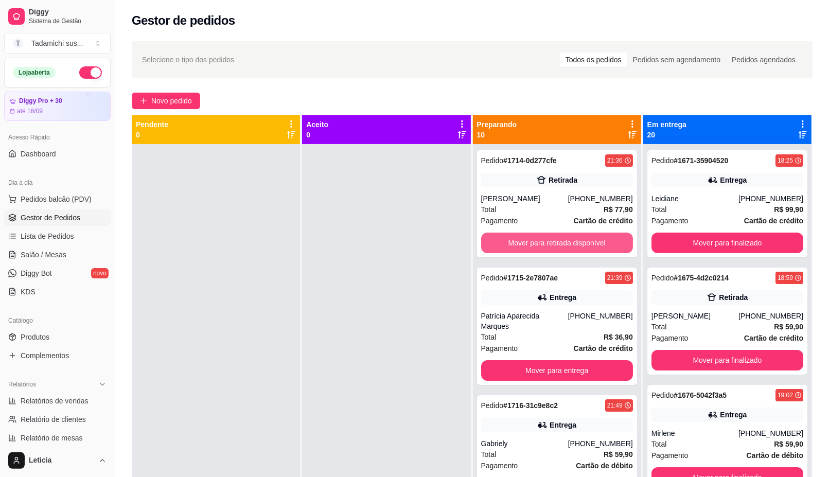
click at [527, 244] on button "Mover para retirada disponível" at bounding box center [557, 243] width 152 height 21
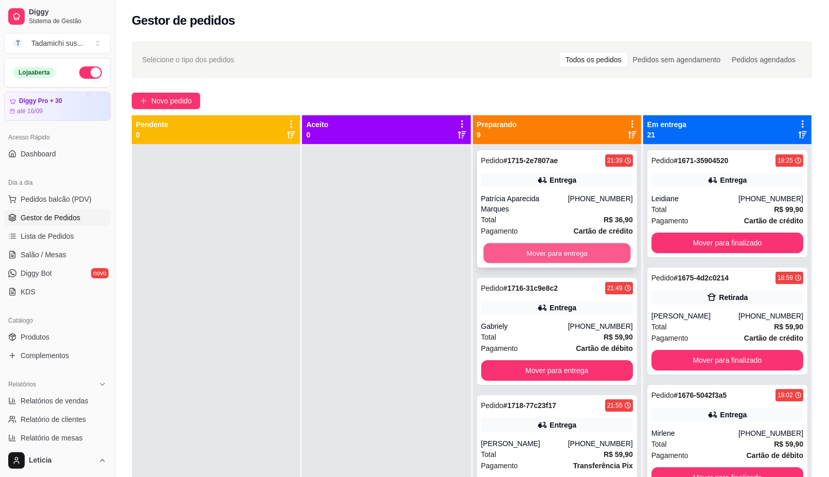
click at [527, 245] on button "Mover para entrega" at bounding box center [556, 254] width 147 height 20
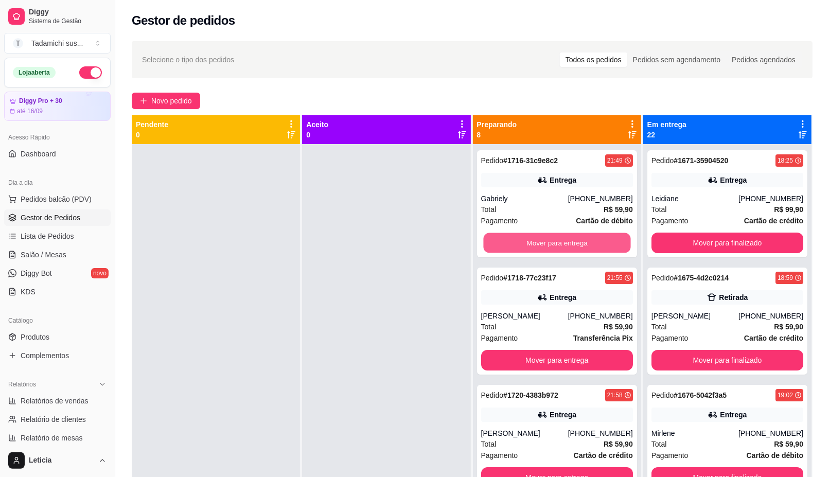
click at [527, 245] on button "Mover para entrega" at bounding box center [556, 243] width 147 height 20
click at [527, 245] on button "Mover para entrega" at bounding box center [557, 243] width 152 height 21
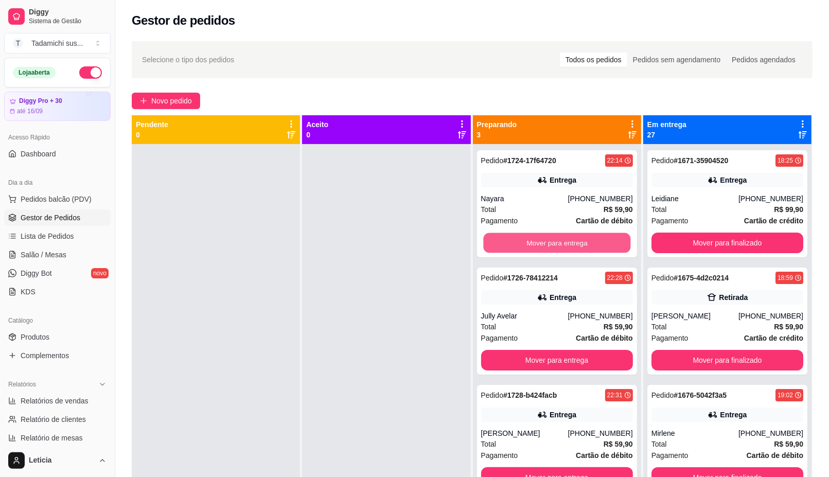
click at [527, 245] on button "Mover para entrega" at bounding box center [556, 243] width 147 height 20
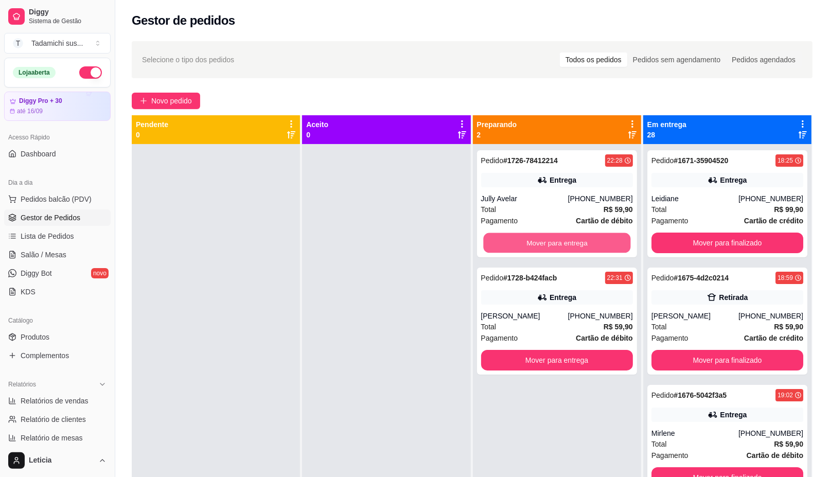
click at [526, 245] on button "Mover para entrega" at bounding box center [556, 243] width 147 height 20
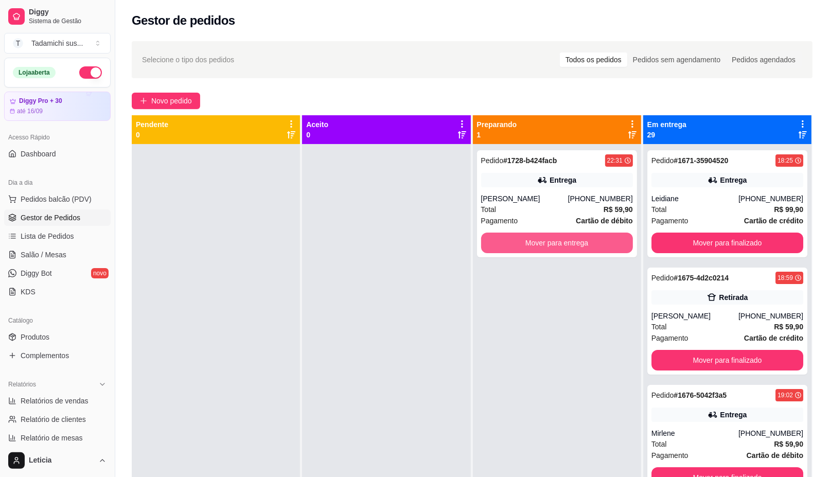
click at [526, 245] on button "Mover para entrega" at bounding box center [557, 243] width 152 height 21
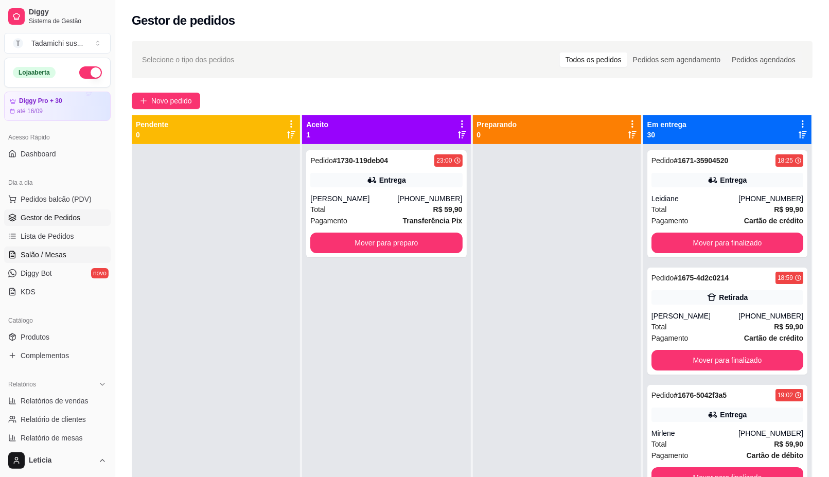
click at [73, 247] on link "Salão / Mesas" at bounding box center [57, 255] width 107 height 16
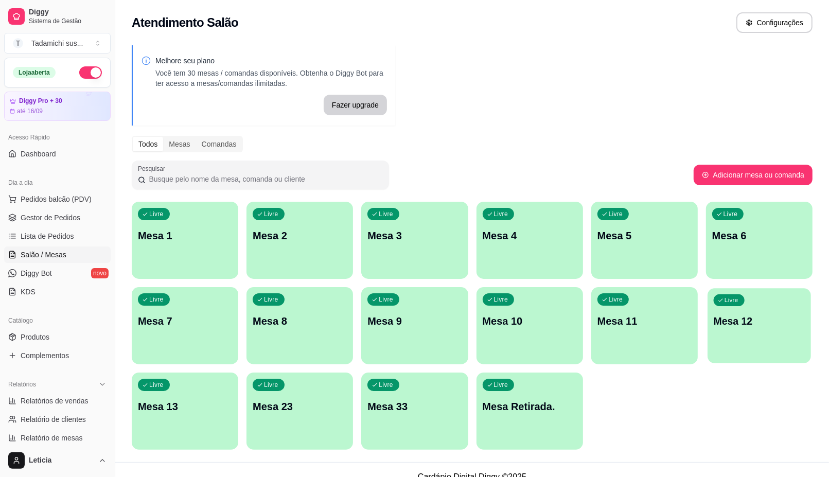
click at [736, 340] on div "Livre Mesa 12" at bounding box center [759, 319] width 103 height 63
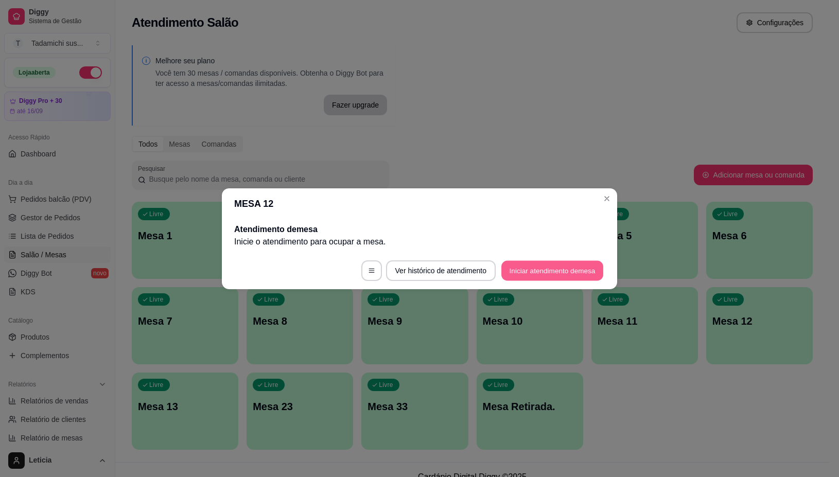
click at [558, 273] on button "Iniciar atendimento de mesa" at bounding box center [552, 271] width 102 height 20
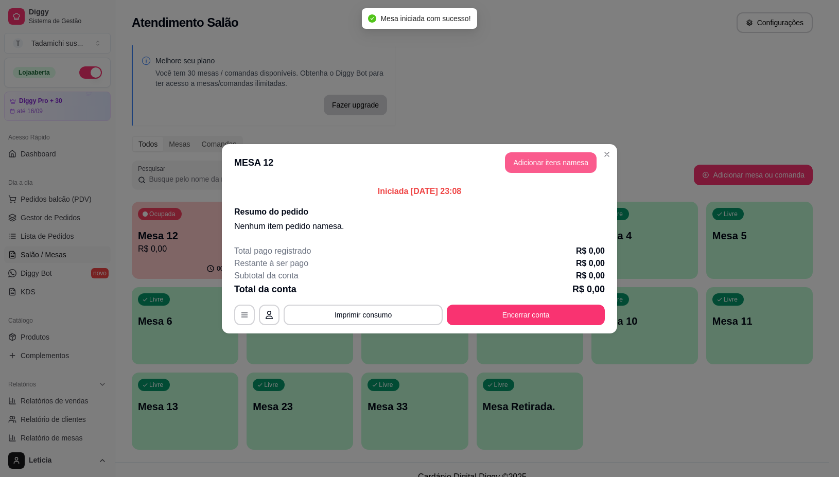
click at [523, 160] on button "Adicionar itens na mesa" at bounding box center [551, 162] width 92 height 21
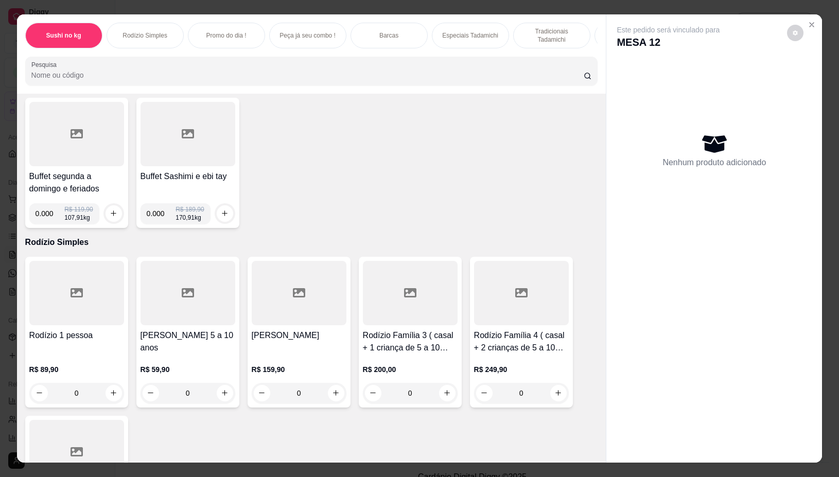
scroll to position [64, 0]
click at [332, 396] on icon "increase-product-quantity" at bounding box center [336, 392] width 8 height 8
type input "1"
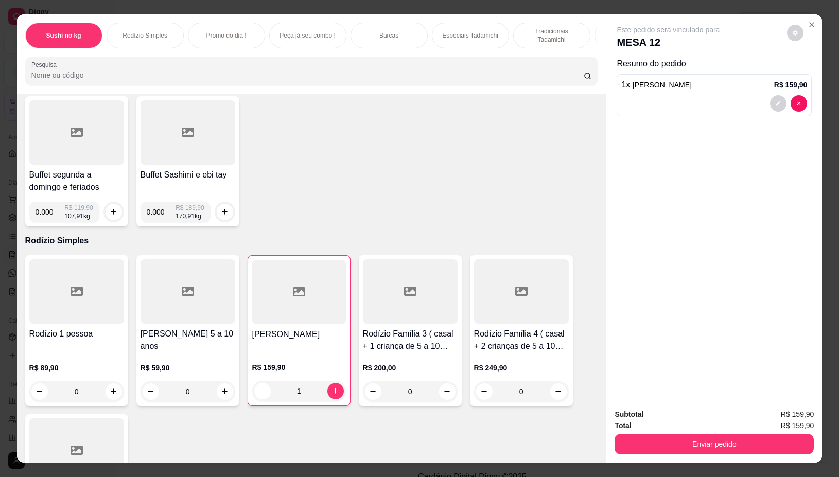
drag, startPoint x: 205, startPoint y: 76, endPoint x: 171, endPoint y: 11, distance: 73.0
click at [206, 75] on input "Pesquisa" at bounding box center [307, 75] width 552 height 10
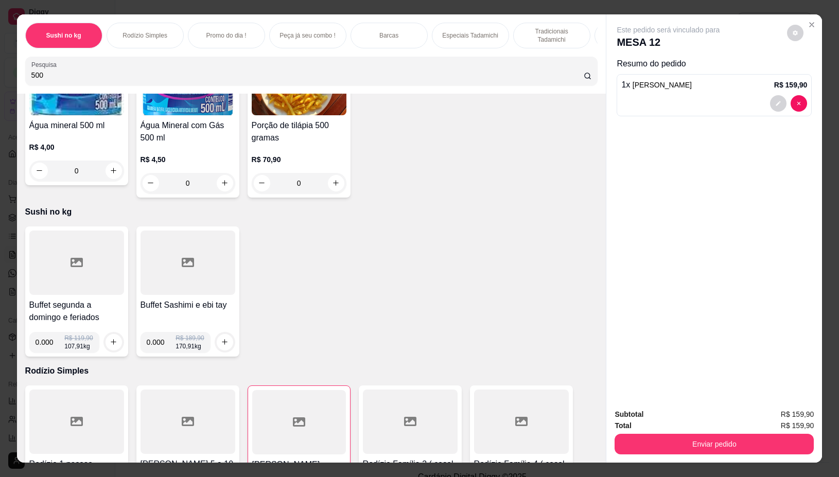
scroll to position [51, 0]
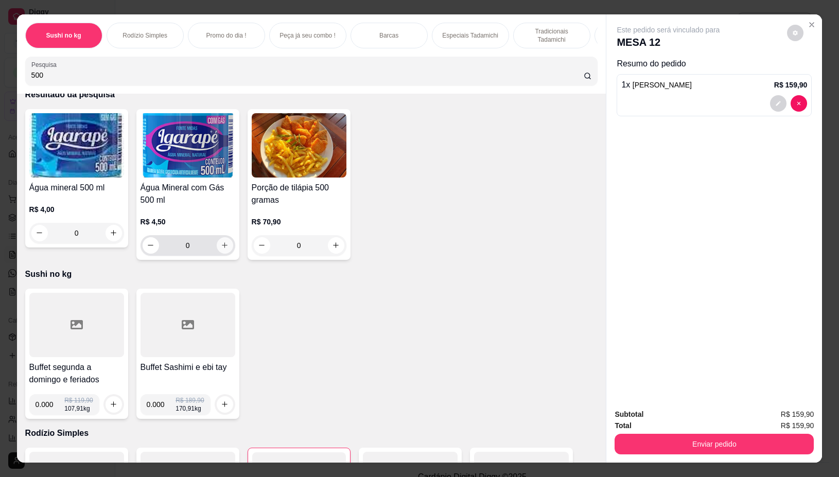
type input "500"
click at [218, 254] on button "increase-product-quantity" at bounding box center [225, 245] width 16 height 16
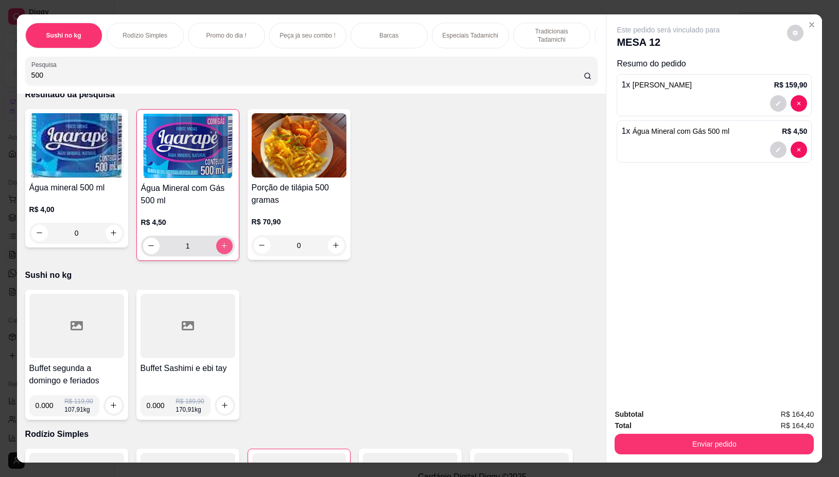
type input "1"
click at [126, 80] on input "500" at bounding box center [307, 75] width 552 height 10
type input "5"
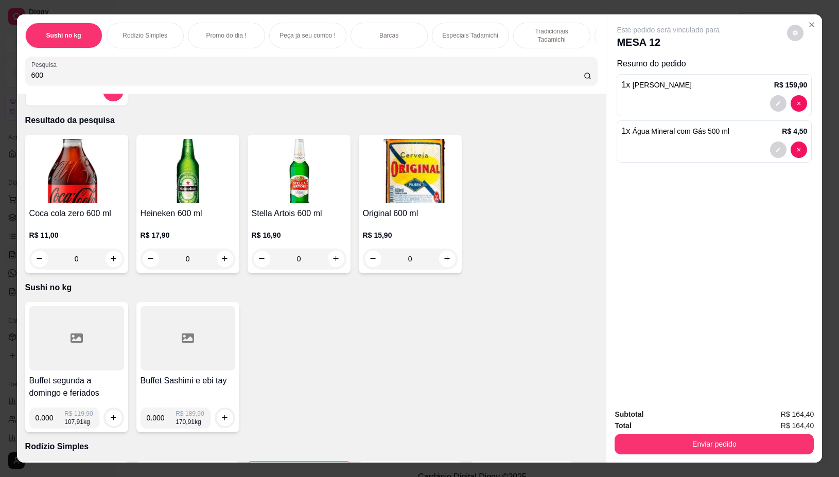
scroll to position [0, 0]
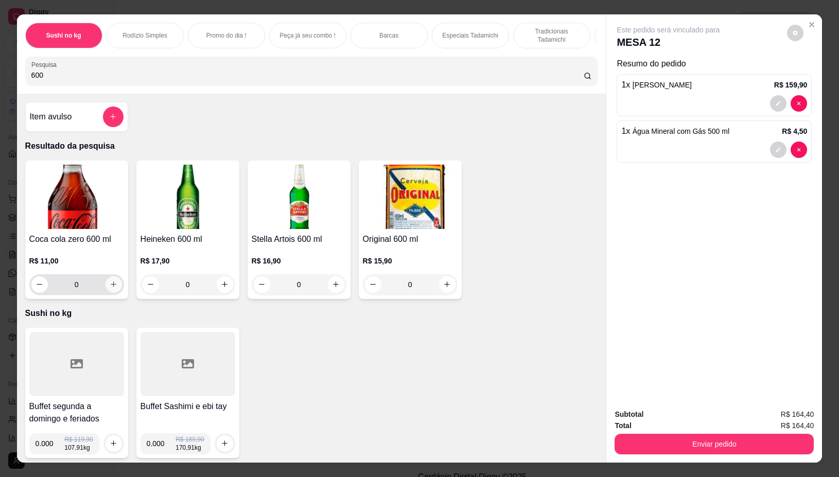
type input "600"
click at [111, 288] on icon "increase-product-quantity" at bounding box center [114, 285] width 8 height 8
type input "1"
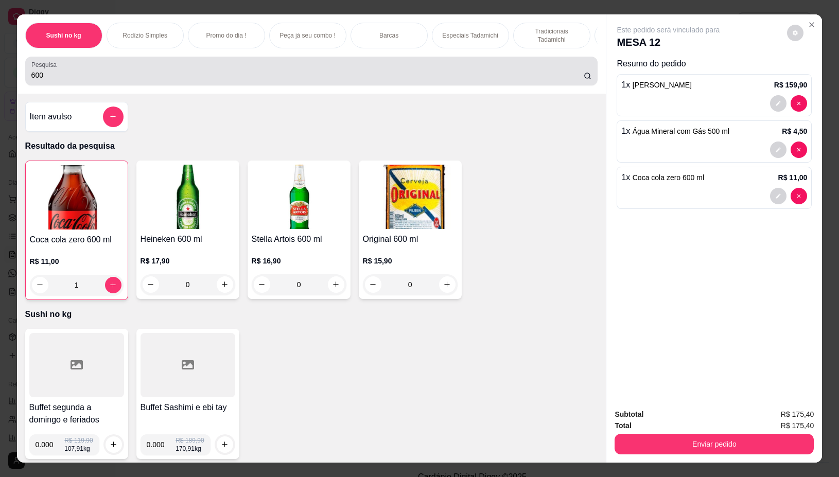
drag, startPoint x: 113, startPoint y: 76, endPoint x: 103, endPoint y: 71, distance: 11.5
click at [113, 75] on input "600" at bounding box center [307, 75] width 552 height 10
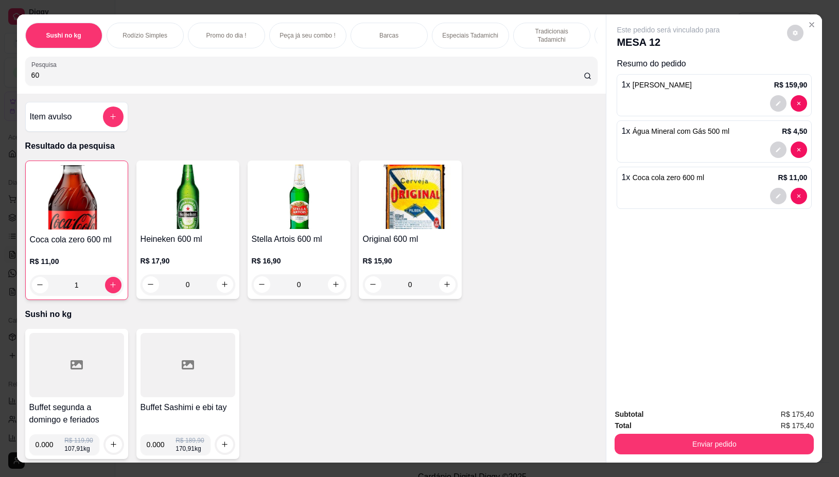
type input "6"
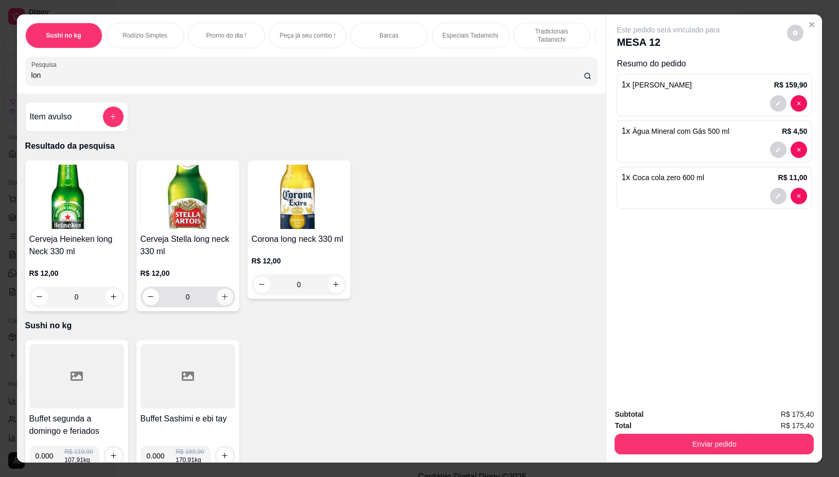
type input "lon"
click at [221, 300] on icon "increase-product-quantity" at bounding box center [225, 297] width 8 height 8
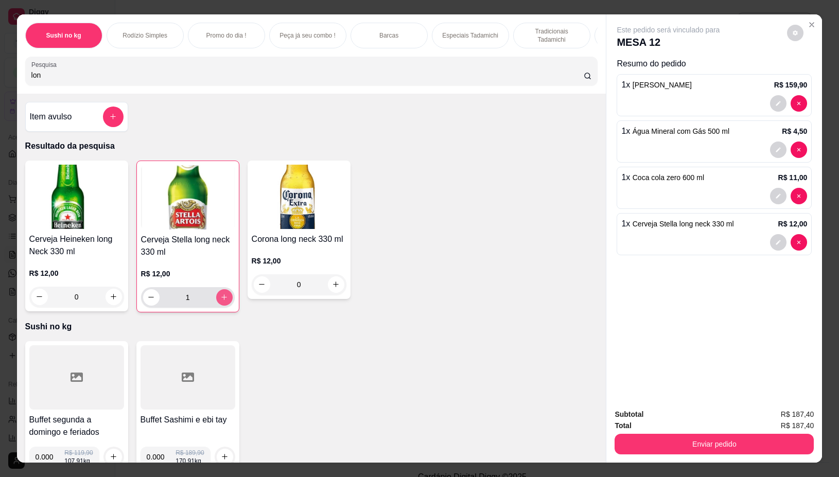
type input "1"
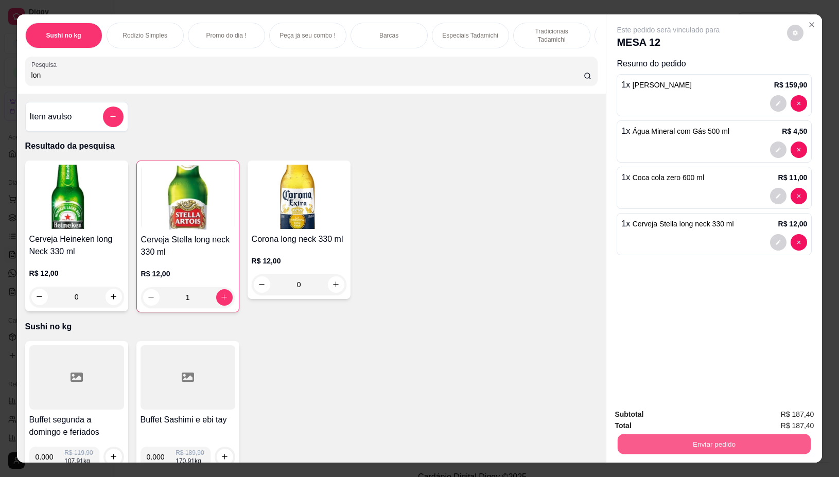
click at [686, 442] on button "Enviar pedido" at bounding box center [714, 445] width 193 height 20
click at [672, 407] on button "Não registrar e enviar pedido" at bounding box center [680, 414] width 104 height 19
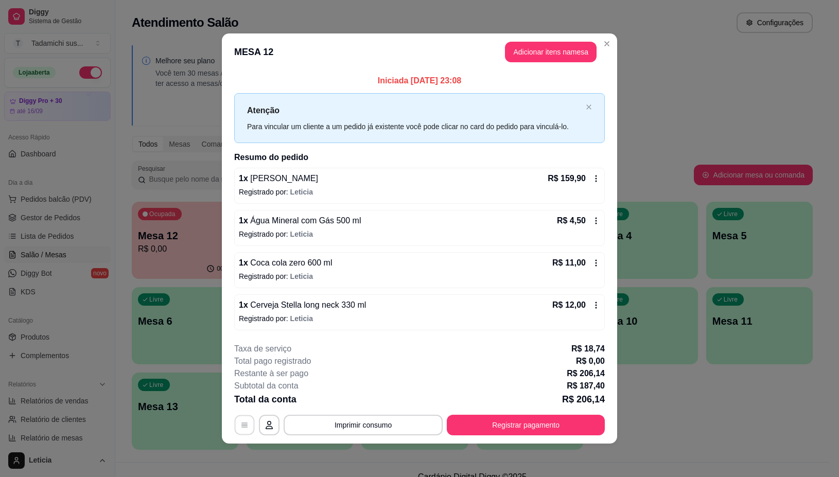
click at [251, 429] on button "button" at bounding box center [245, 425] width 20 height 20
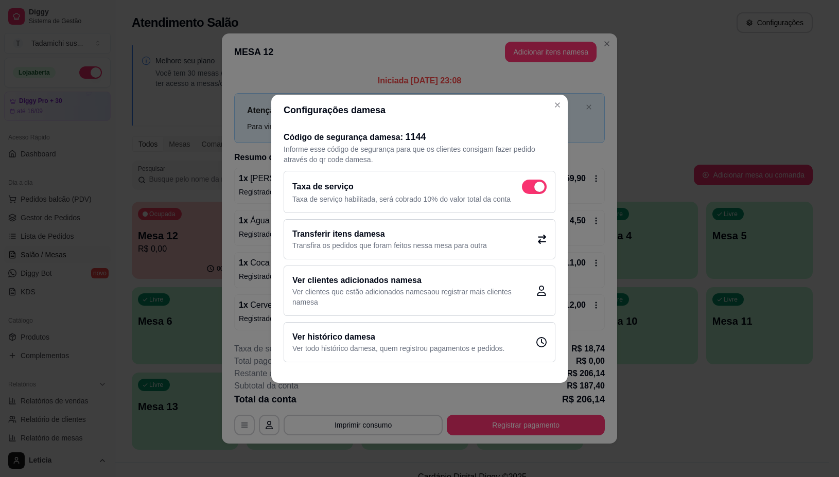
click at [542, 181] on span at bounding box center [534, 187] width 25 height 14
click at [528, 188] on input "checkbox" at bounding box center [525, 191] width 7 height 7
checkbox input "false"
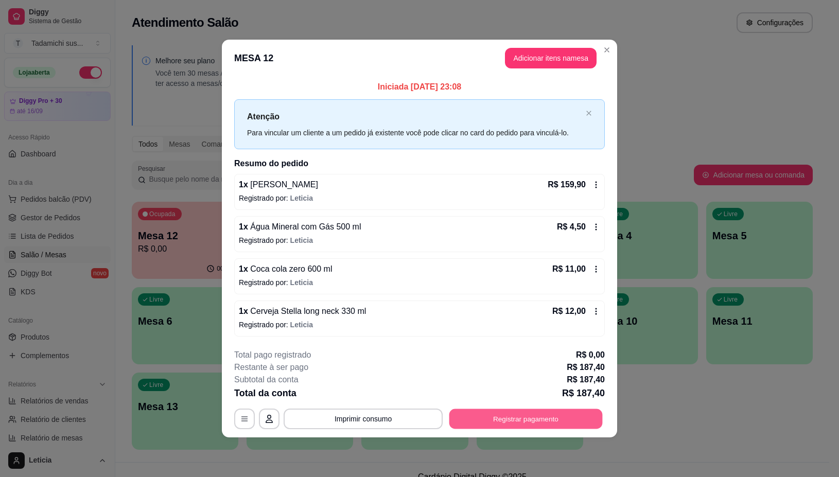
click at [547, 423] on button "Registrar pagamento" at bounding box center [525, 419] width 153 height 20
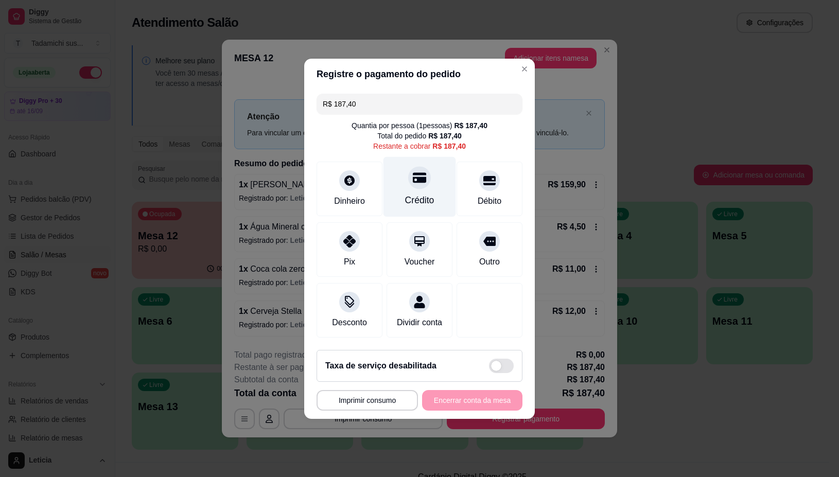
click at [423, 181] on div "Crédito" at bounding box center [420, 187] width 73 height 60
type input "R$ 0,00"
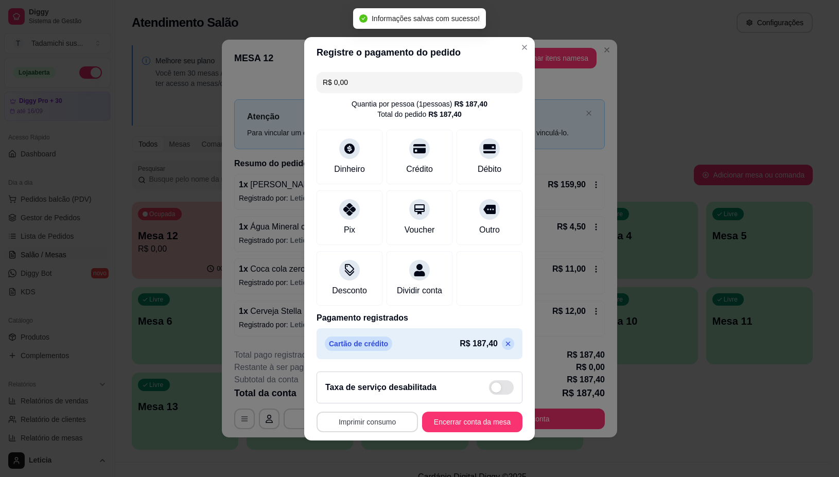
click at [354, 426] on button "Imprimir consumo" at bounding box center [367, 422] width 101 height 21
click at [367, 386] on button "IMPRESSORA" at bounding box center [363, 384] width 77 height 16
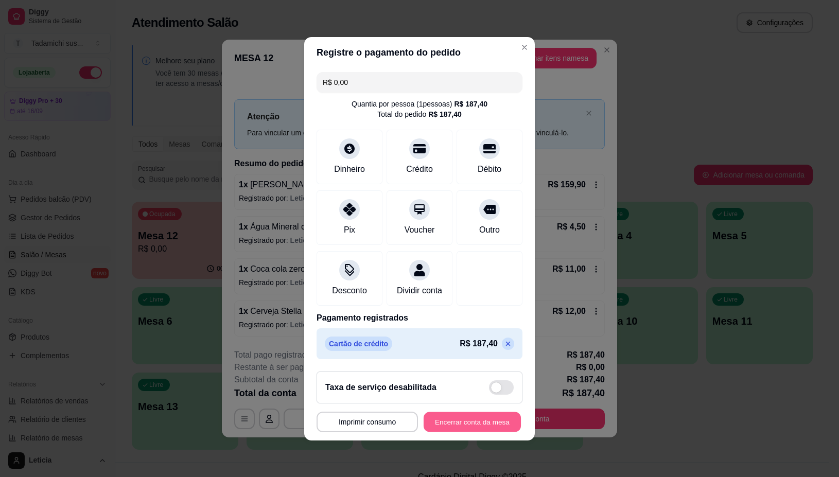
click at [485, 430] on button "Encerrar conta da mesa" at bounding box center [472, 422] width 97 height 20
